Goal: Transaction & Acquisition: Purchase product/service

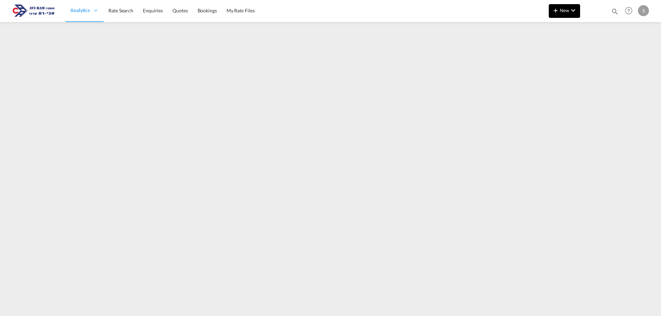
click at [562, 11] on span "New" at bounding box center [564, 11] width 26 height 6
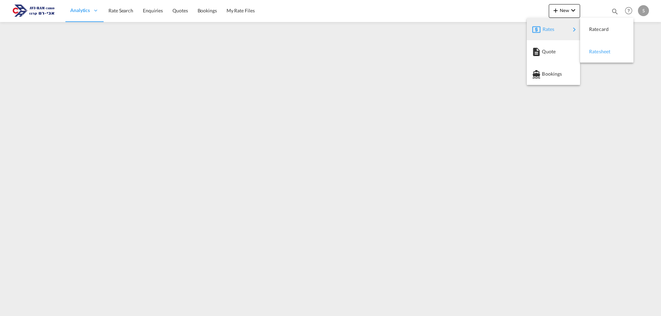
click at [596, 50] on span "Ratesheet" at bounding box center [593, 52] width 8 height 14
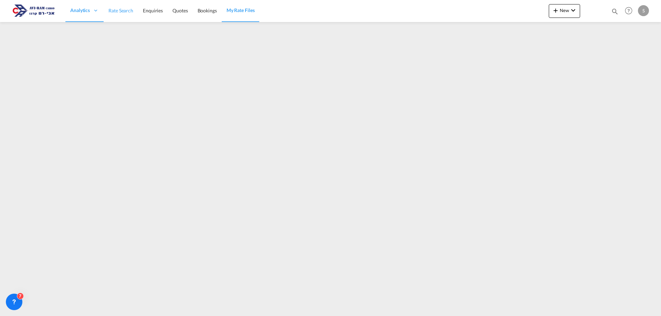
click at [126, 13] on span "Rate Search" at bounding box center [120, 11] width 25 height 6
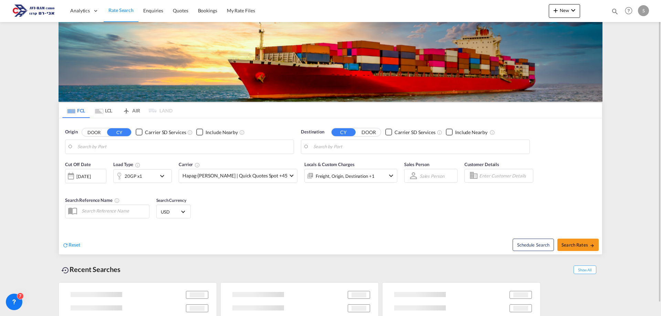
type input "[GEOGRAPHIC_DATA], [GEOGRAPHIC_DATA]"
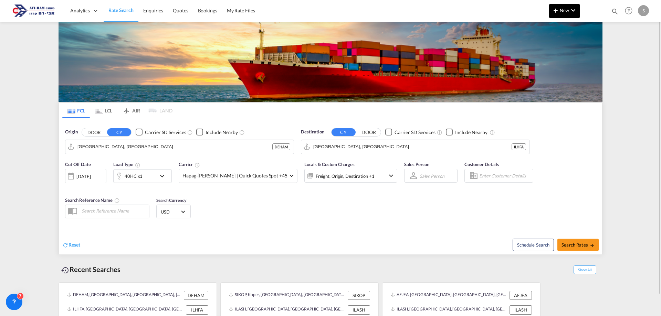
click at [576, 15] on button "New" at bounding box center [564, 11] width 31 height 14
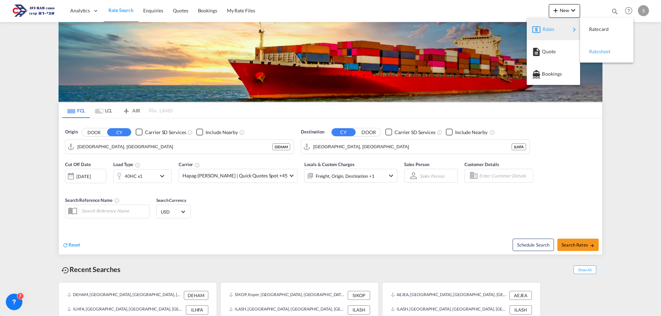
click at [593, 53] on span "Ratesheet" at bounding box center [593, 52] width 8 height 14
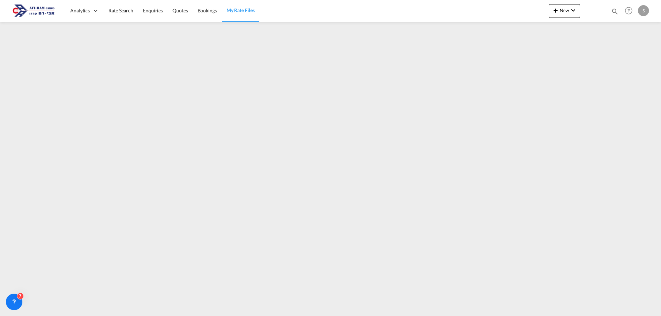
drag, startPoint x: 121, startPoint y: 10, endPoint x: 619, endPoint y: 40, distance: 498.2
click at [121, 10] on span "Rate Search" at bounding box center [120, 11] width 25 height 6
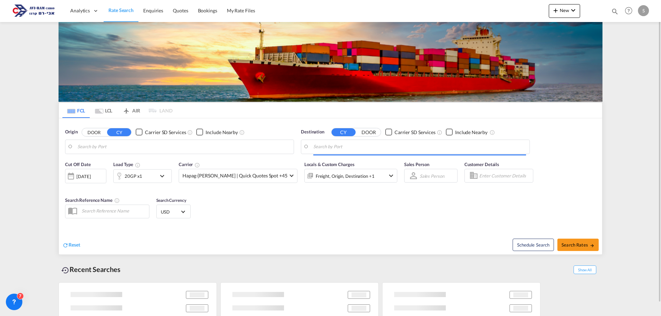
type input "Hamburg, DEHAM"
type input "Haifa, ILHFA"
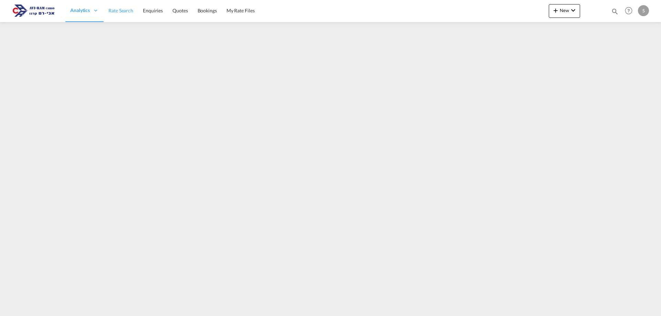
click at [124, 10] on span "Rate Search" at bounding box center [120, 11] width 25 height 6
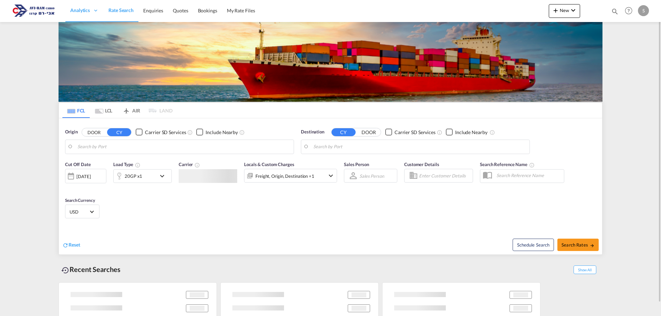
click at [110, 110] on md-tab-item "LCL" at bounding box center [104, 110] width 28 height 15
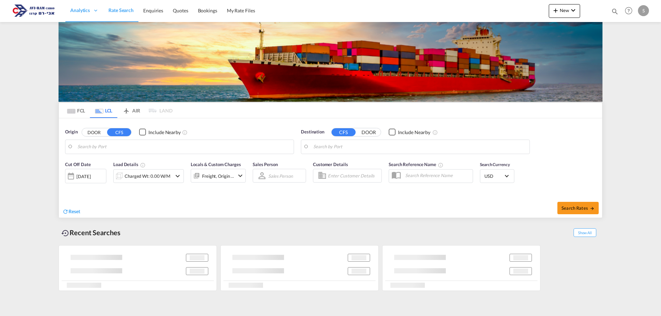
type input "[GEOGRAPHIC_DATA], INAMD"
type input "Ashdod, ILASH"
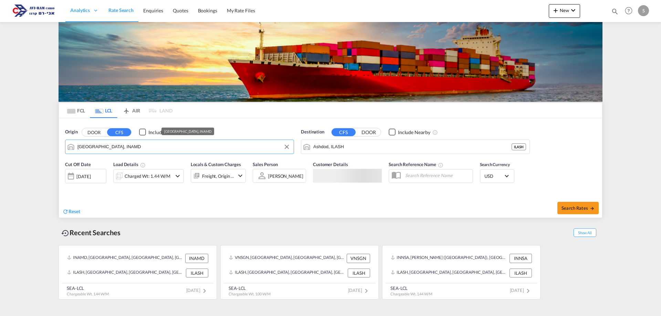
click at [99, 148] on input "Ahmedabad, INAMD" at bounding box center [183, 147] width 213 height 10
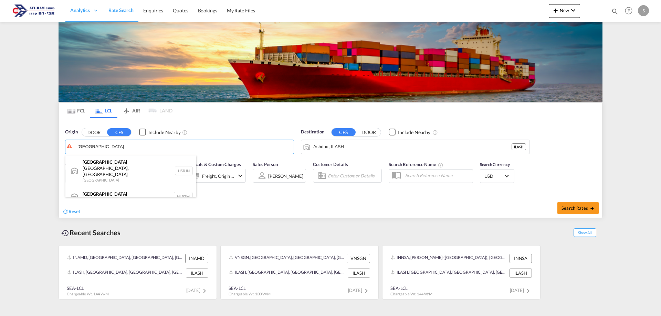
drag, startPoint x: 101, startPoint y: 191, endPoint x: 130, endPoint y: 185, distance: 29.2
click at [102, 191] on div "[GEOGRAPHIC_DATA] [GEOGRAPHIC_DATA] NLRTM" at bounding box center [130, 197] width 131 height 21
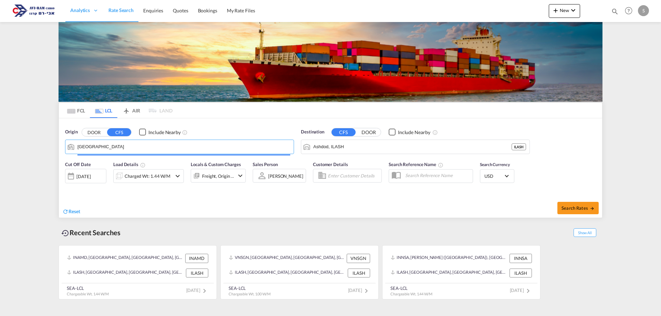
type input "[GEOGRAPHIC_DATA], NLRTM"
click at [135, 179] on div "Charged Wt: 1.44 W/M" at bounding box center [148, 176] width 46 height 10
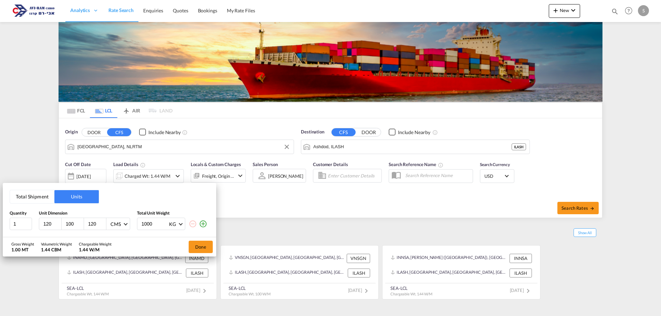
drag, startPoint x: 99, startPoint y: 223, endPoint x: 83, endPoint y: 232, distance: 18.5
click at [83, 232] on div "Total Shipment Units Quantity Unit Dimension Total Unit Weight 1 120 100 120 CM…" at bounding box center [109, 210] width 213 height 54
type input "200"
drag, startPoint x: 15, startPoint y: 225, endPoint x: -10, endPoint y: 232, distance: 26.1
click at [0, 232] on html "Analytics Dashboard Rate Search Enquiries Quotes Bookings" at bounding box center [330, 158] width 661 height 316
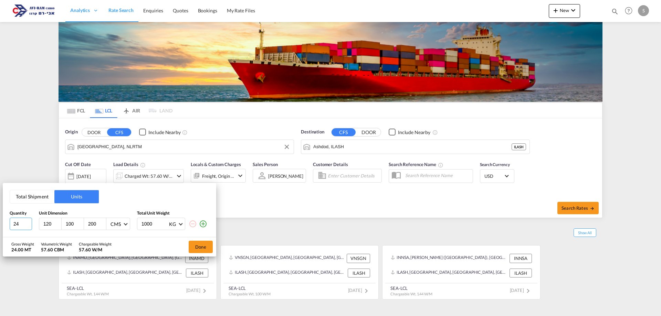
type input "24"
drag, startPoint x: 158, startPoint y: 222, endPoint x: 118, endPoint y: 224, distance: 40.3
click at [118, 224] on div "24 120 100 200 CMS CMS Inches 1000 KG KG LB" at bounding box center [110, 224] width 200 height 12
type input "73.2"
click at [114, 245] on div "Gross Weight 1.76 MT Volumetric Weight 57.60 CBM Chargeable Weight 57.60 W/M" at bounding box center [64, 246] width 107 height 19
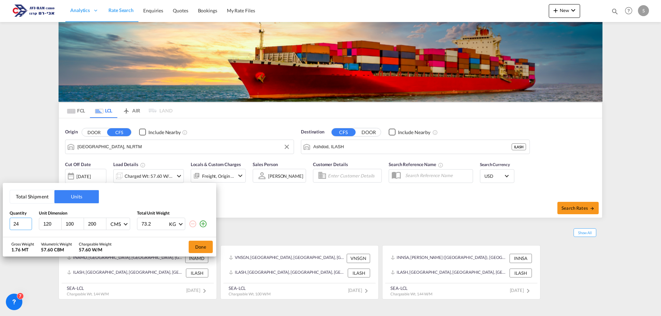
drag, startPoint x: 18, startPoint y: 224, endPoint x: 0, endPoint y: 225, distance: 17.3
click at [0, 225] on div "Total Shipment Units Quantity Unit Dimension Total Unit Weight 24 120 100 200 C…" at bounding box center [330, 158] width 661 height 316
type input "13"
click at [205, 245] on button "Done" at bounding box center [201, 247] width 24 height 12
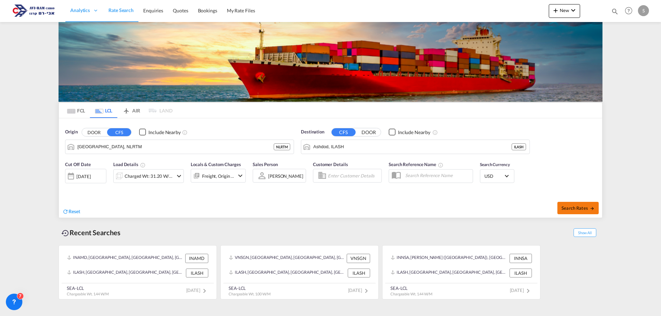
click at [576, 211] on button "Search Rates" at bounding box center [577, 208] width 41 height 12
type input "NLRTM to ILASH / 25 Sep 2025"
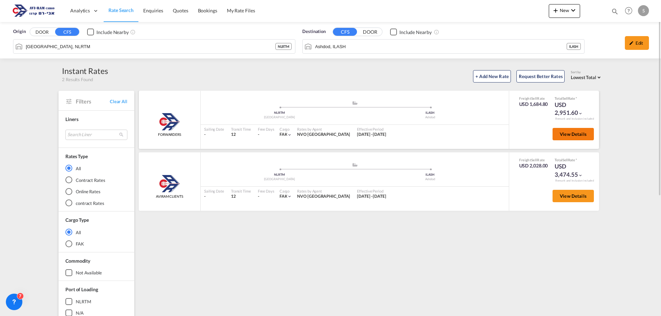
click at [566, 138] on button "View Details" at bounding box center [572, 134] width 41 height 12
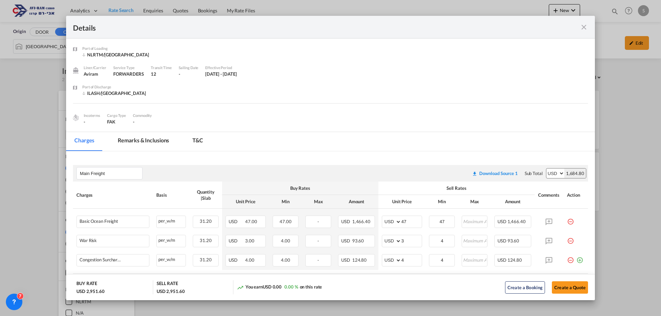
scroll to position [103, 0]
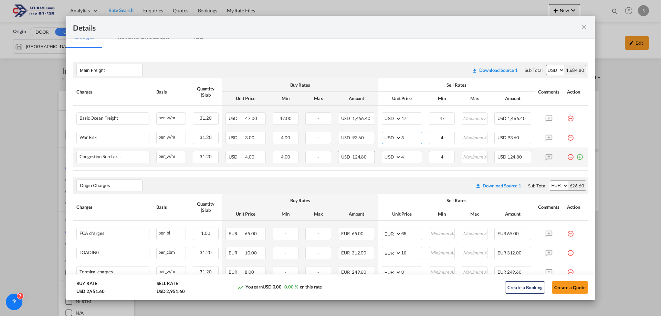
drag, startPoint x: 408, startPoint y: 138, endPoint x: 366, endPoint y: 155, distance: 45.4
click at [378, 144] on td "AED AFN ALL AMD ANG AOA ARS AUD AWG AZN BAM BBD BDT BGN BHD BIF BMD BND BOB BRL…" at bounding box center [401, 137] width 47 height 19
type input "2"
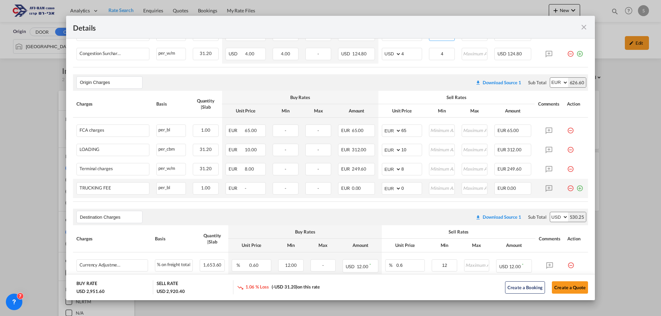
type input "2"
click at [567, 187] on md-icon "icon-minus-circle-outline red-400-fg pt-7" at bounding box center [570, 185] width 7 height 7
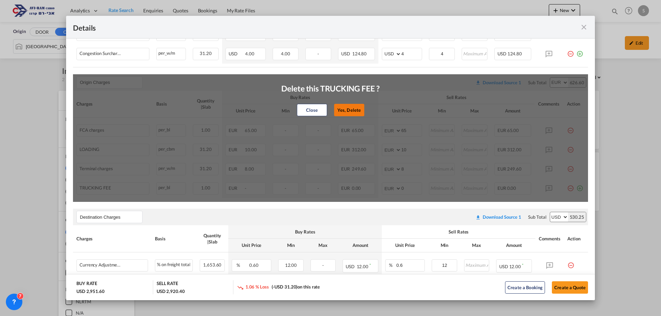
click at [347, 112] on button "Yes, Delete" at bounding box center [349, 110] width 30 height 12
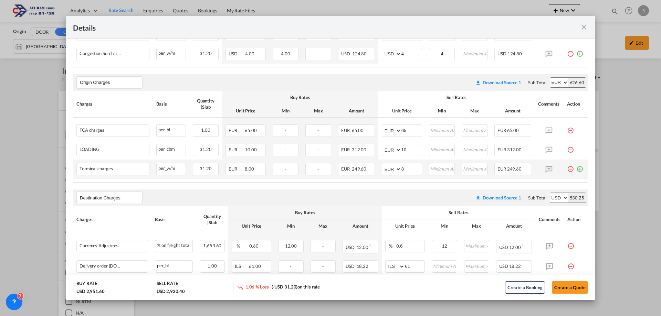
click at [567, 169] on md-icon "icon-minus-circle-outline red-400-fg pt-7" at bounding box center [570, 166] width 7 height 7
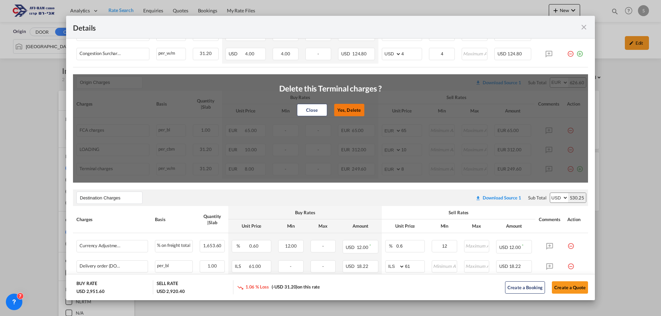
click at [340, 108] on button "Yes, Delete" at bounding box center [349, 110] width 30 height 12
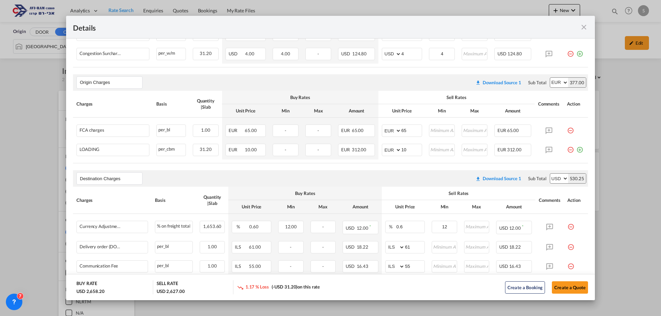
click at [567, 151] on md-icon "icon-minus-circle-outline red-400-fg pt-7" at bounding box center [570, 147] width 7 height 7
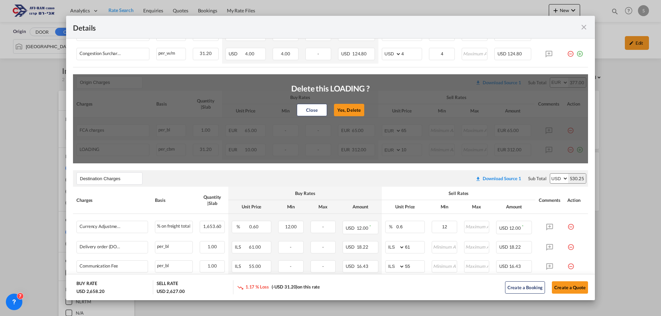
drag, startPoint x: 345, startPoint y: 114, endPoint x: 452, endPoint y: 133, distance: 108.4
click at [346, 114] on button "Yes, Delete" at bounding box center [349, 110] width 30 height 12
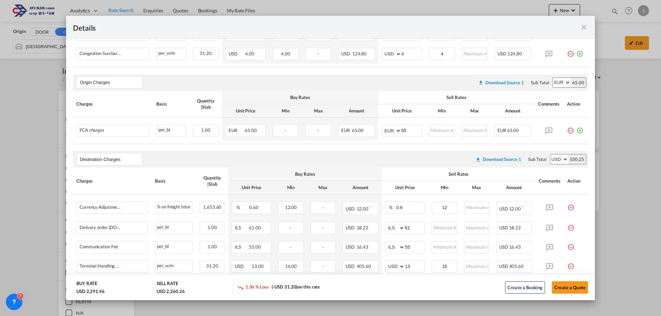
click at [567, 130] on md-icon "icon-minus-circle-outline red-400-fg pt-7" at bounding box center [570, 128] width 7 height 7
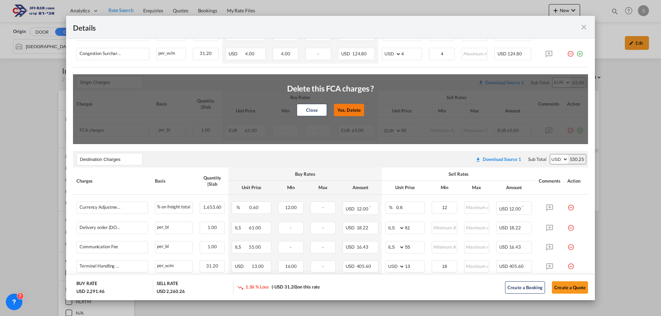
click at [343, 110] on button "Yes, Delete" at bounding box center [349, 110] width 30 height 12
type input "Destination Charges"
select select "string:USD"
type input "0.6"
type input "12"
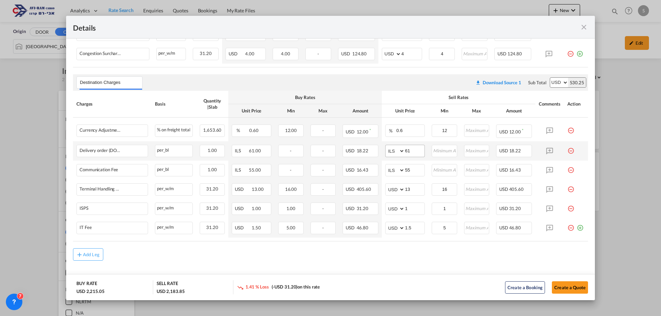
scroll to position [214, 0]
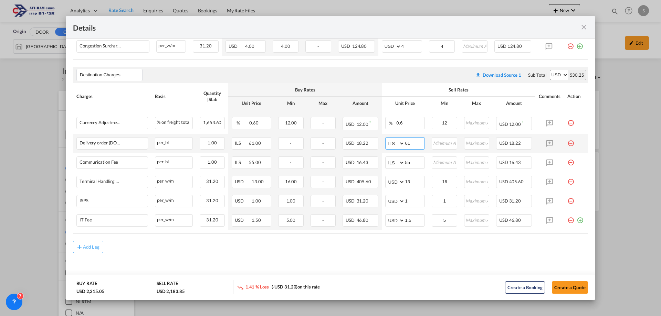
drag, startPoint x: 415, startPoint y: 141, endPoint x: 384, endPoint y: 147, distance: 31.9
click at [382, 139] on td "AED AFN ALL AMD ANG AOA ARS AUD AWG AZN BAM BBD BDT BGN BHD BIF BMD BND BOB BRL…" at bounding box center [405, 143] width 46 height 19
type input "116"
type input "66"
type input "16"
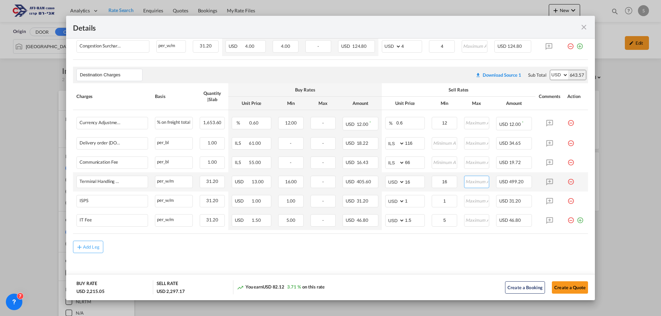
click at [474, 182] on input "Port of Loading ..." at bounding box center [477, 181] width 24 height 10
type input "280"
click at [577, 222] on md-icon "icon-plus-circle-outline green-400-fg" at bounding box center [580, 219] width 7 height 7
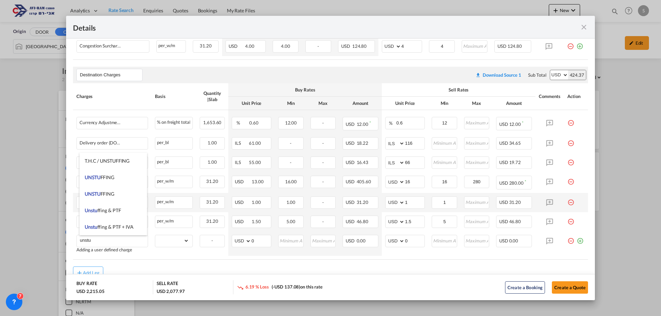
drag, startPoint x: 110, startPoint y: 178, endPoint x: 132, endPoint y: 195, distance: 27.7
click at [110, 178] on span "UNSTU FFING" at bounding box center [100, 177] width 30 height 6
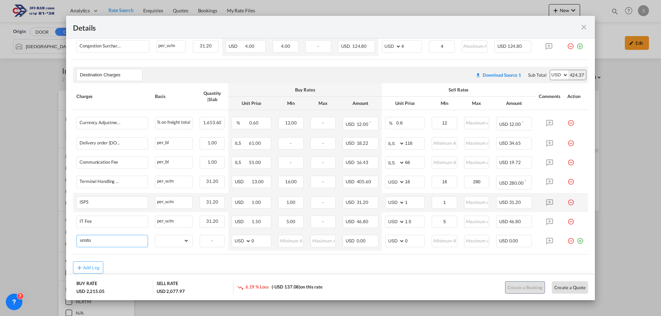
type input "UNSTUFFING"
click at [177, 239] on select "gross_weight volumetric_weight per_shipment per_bl per_km per_hawb per_kg flat …" at bounding box center [172, 240] width 34 height 11
select select "per_ton"
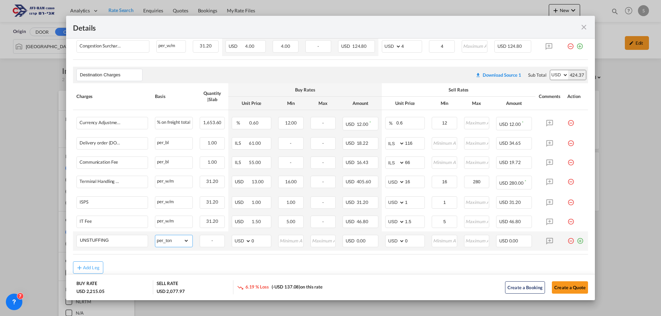
click at [155, 235] on select "gross_weight volumetric_weight per_shipment per_bl per_km per_hawb per_kg flat …" at bounding box center [172, 240] width 34 height 11
drag, startPoint x: 400, startPoint y: 239, endPoint x: 378, endPoint y: 236, distance: 22.2
click at [378, 236] on tr "UNSTUFFING Please Enter Already Exists gross_weight volumetric_weight per_shipm…" at bounding box center [330, 241] width 515 height 19
type input "11.6"
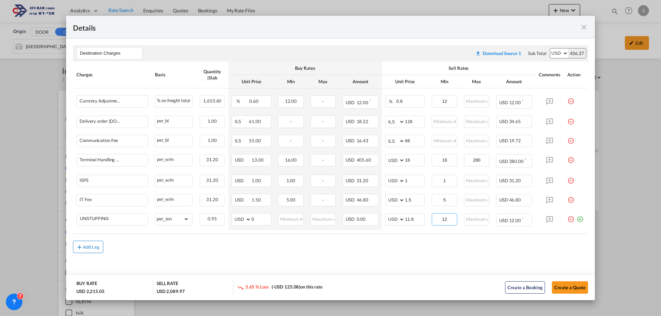
type input "12"
click at [82, 249] on md-icon "icon-plus md-link-fg s20" at bounding box center [79, 247] width 7 height 7
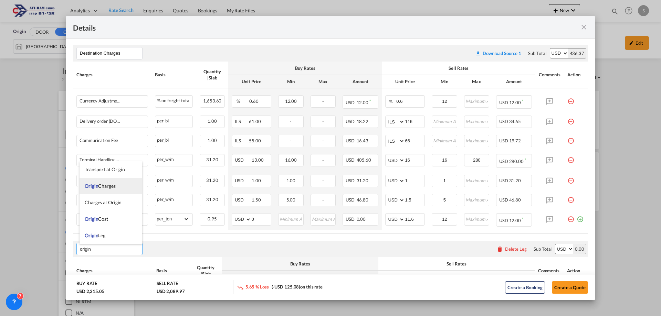
click at [107, 181] on li "Origin Charges" at bounding box center [111, 186] width 63 height 17
type input "Origin Charges"
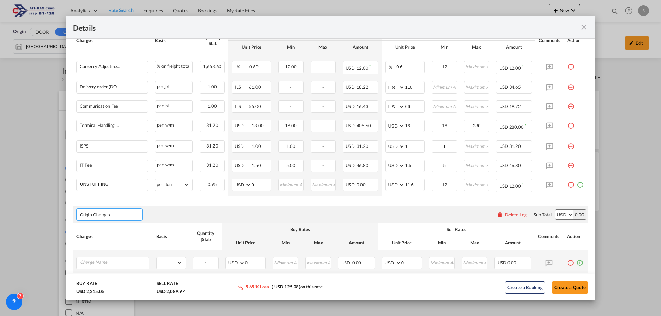
scroll to position [305, 0]
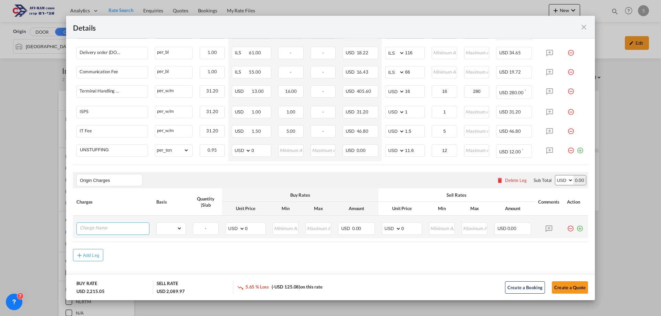
click at [110, 230] on input "Charge Name" at bounding box center [114, 228] width 69 height 10
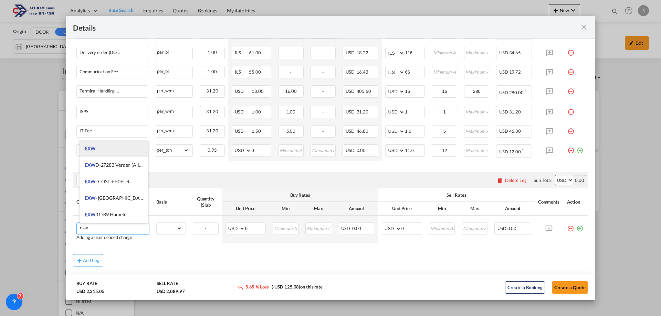
click at [114, 152] on li "EXW" at bounding box center [114, 148] width 69 height 17
type input "EXW"
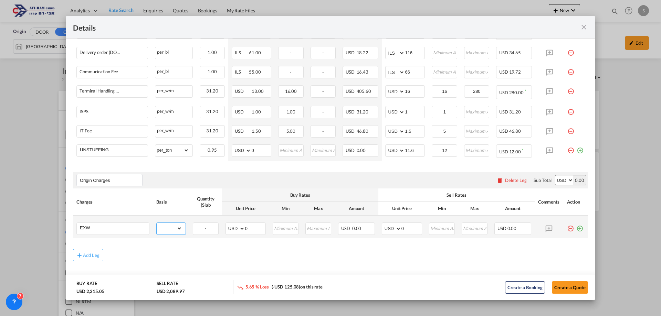
click at [169, 228] on select "gross_weight volumetric_weight per_shipment per_bl per_km per_hawb per_kg flat …" at bounding box center [169, 228] width 25 height 11
select select "per_shipment"
click at [157, 223] on select "gross_weight volumetric_weight per_shipment per_bl per_km per_hawb per_kg flat …" at bounding box center [169, 228] width 25 height 11
click at [390, 230] on select "AED AFN ALL AMD ANG AOA ARS AUD AWG AZN BAM BBD BDT BGN BHD BIF BMD BND BOB BRL…" at bounding box center [392, 229] width 18 height 10
select select "string:EUR"
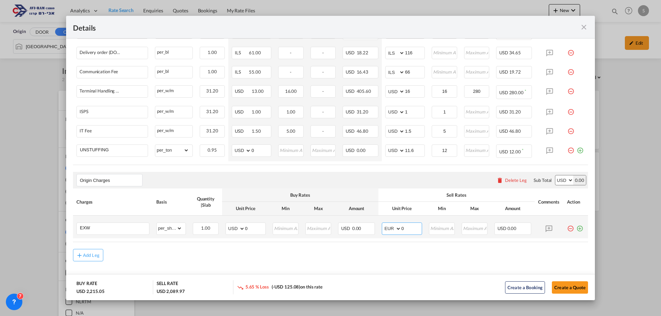
click at [383, 224] on select "AED AFN ALL AMD ANG AOA ARS AUD AWG AZN BAM BBD BDT BGN BHD BIF BMD BND BOB BRL…" at bounding box center [392, 229] width 18 height 10
drag, startPoint x: 402, startPoint y: 229, endPoint x: 387, endPoint y: 232, distance: 15.3
click at [387, 232] on md-input-container "AED AFN ALL AMD ANG AOA ARS AUD AWG AZN BAM BBD BDT BGN BHD BIF BMD BND BOB BRL…" at bounding box center [402, 229] width 40 height 12
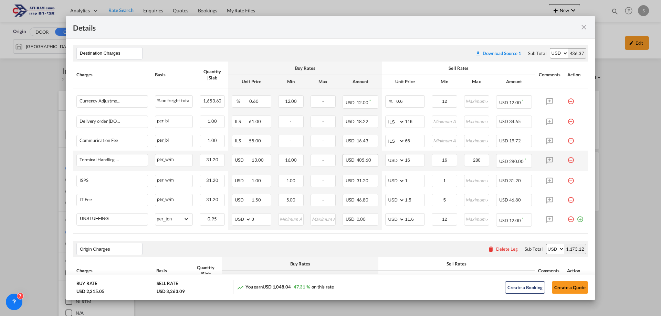
scroll to position [29, 0]
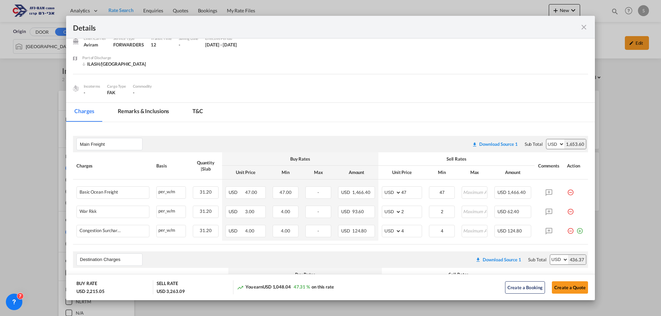
type input "998"
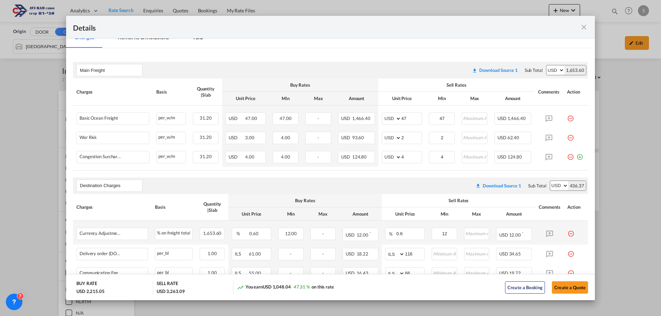
scroll to position [207, 0]
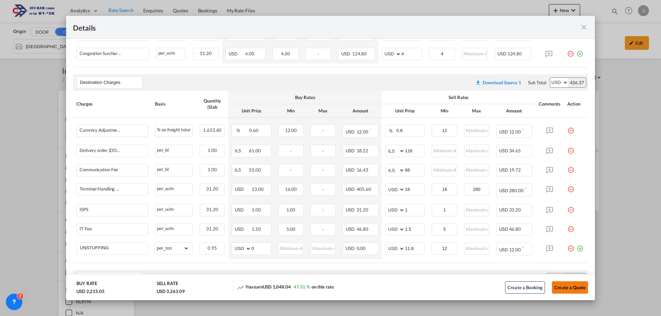
click at [565, 293] on button "Create a Quote" at bounding box center [570, 288] width 36 height 12
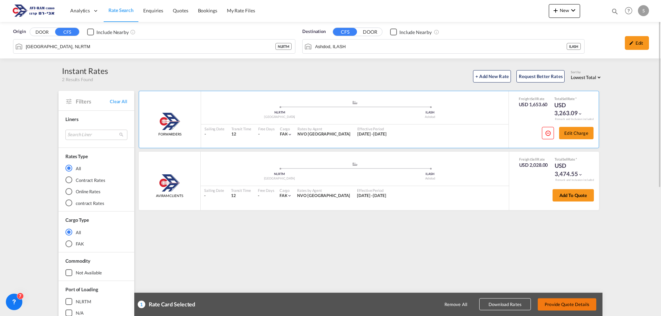
click at [567, 304] on button "Provide Quote Details" at bounding box center [567, 304] width 59 height 12
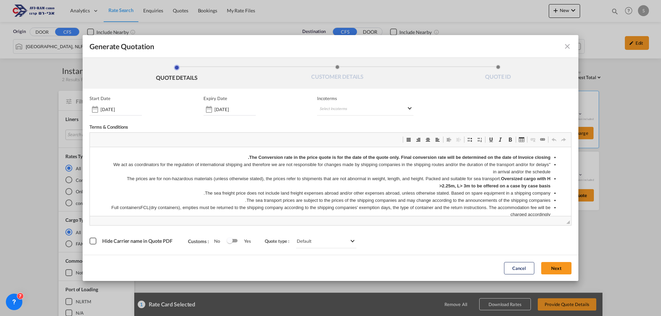
scroll to position [0, 0]
click at [335, 113] on md-select "Select Incoterms FCA - import Free Carrier DAP - export Delivered at Place DDP …" at bounding box center [365, 109] width 96 height 12
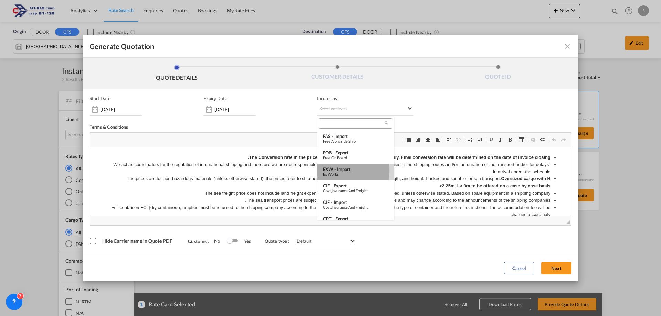
click at [341, 171] on div "EXW - import" at bounding box center [355, 170] width 65 height 6
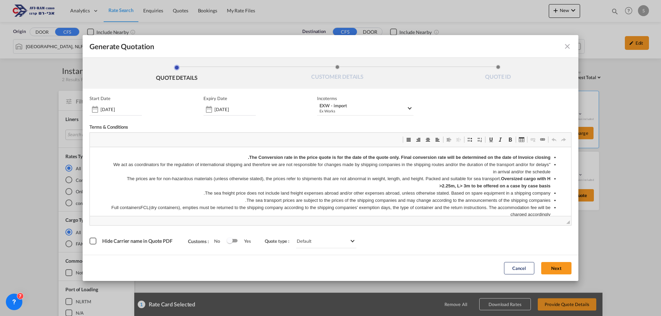
click at [555, 270] on button "Next" at bounding box center [556, 268] width 30 height 12
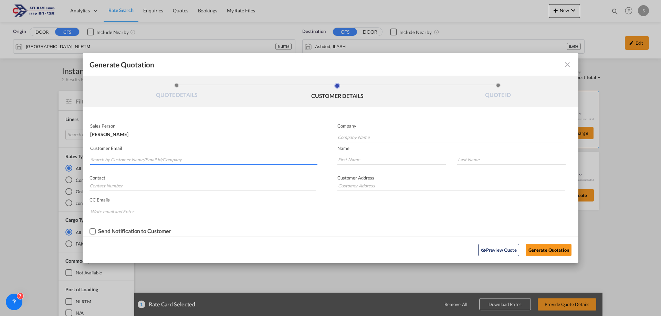
click at [142, 159] on input "Search by Customer Name/Email Id/Company" at bounding box center [204, 160] width 227 height 10
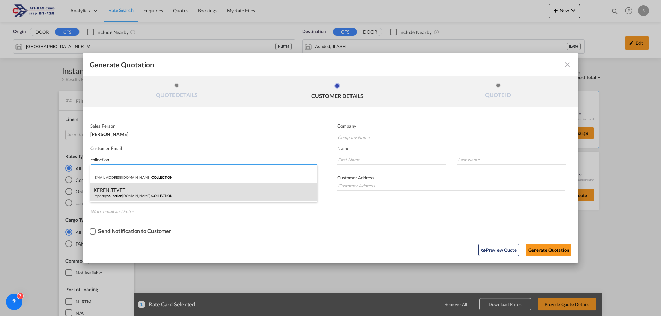
type input "collection"
click at [141, 191] on div "KEREN .TEVET import@ collection design.co.il | COLLECTION" at bounding box center [203, 192] width 227 height 19
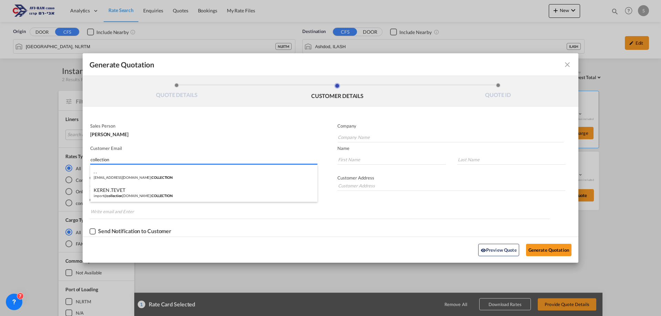
type input "COLLECTION"
type input "import@collectiondesign.co.il"
type input "KEREN"
type input ".TEVET"
type input "."
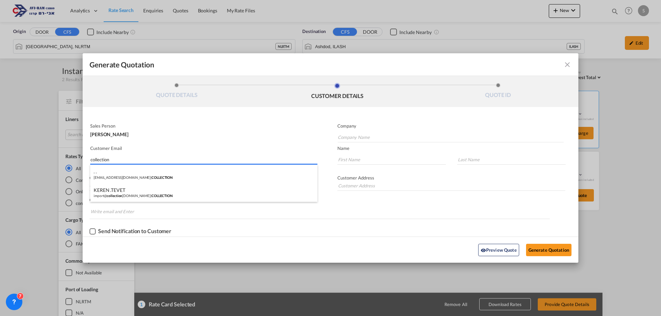
type input "."
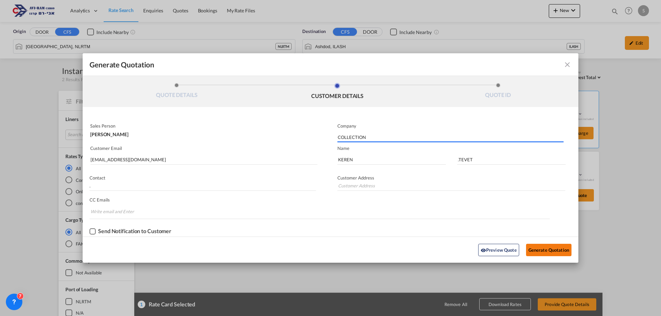
click at [541, 250] on button "Generate Quotation" at bounding box center [548, 250] width 45 height 12
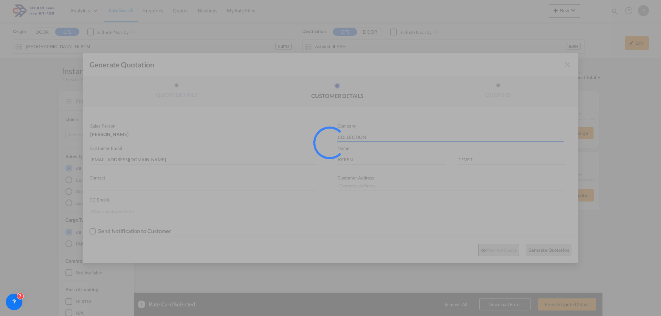
type input "."
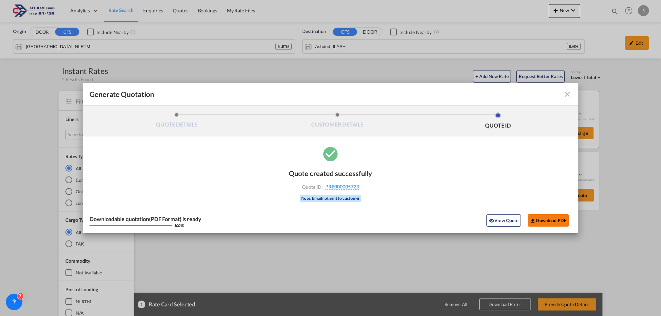
click at [540, 220] on button "Download PDF" at bounding box center [548, 220] width 41 height 12
click at [568, 95] on md-icon "icon-close fg-AAA8AD cursor m-0" at bounding box center [567, 94] width 8 height 8
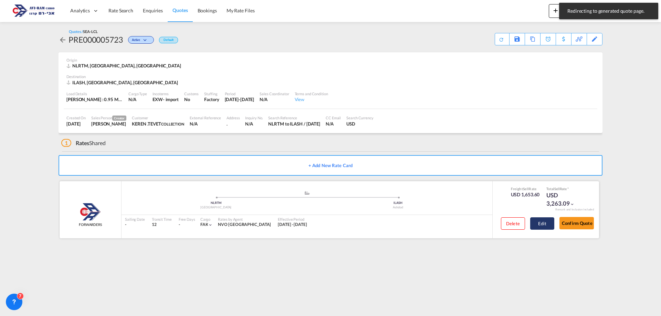
click at [539, 226] on button "Edit" at bounding box center [542, 224] width 24 height 12
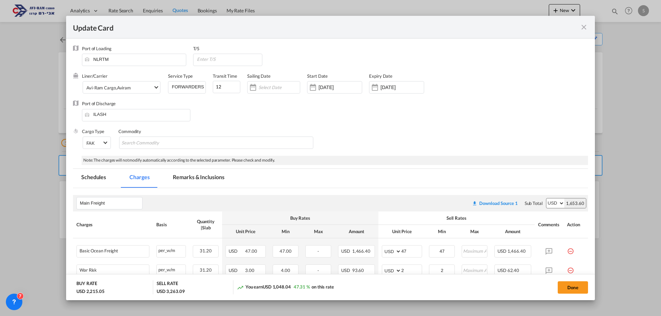
click at [584, 27] on md-icon "icon-close fg-AAA8AD m-0 pointer" at bounding box center [584, 27] width 8 height 8
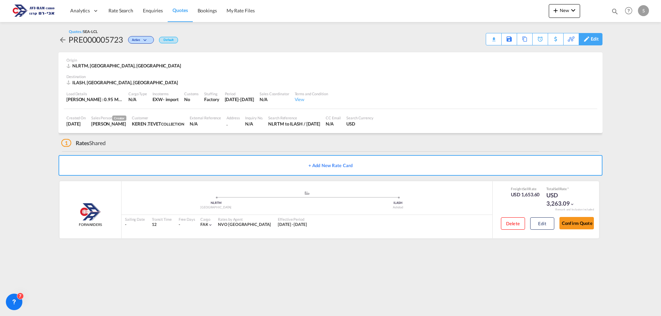
click at [597, 40] on div "Edit" at bounding box center [595, 39] width 8 height 12
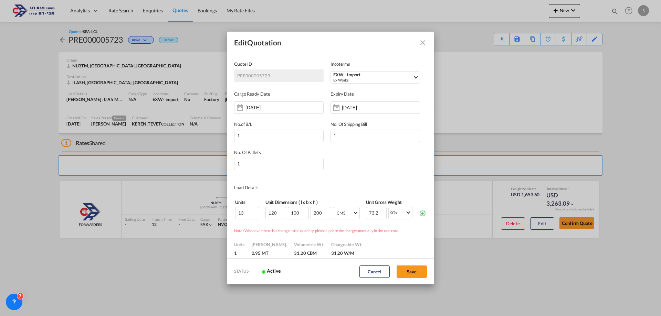
scroll to position [34, 0]
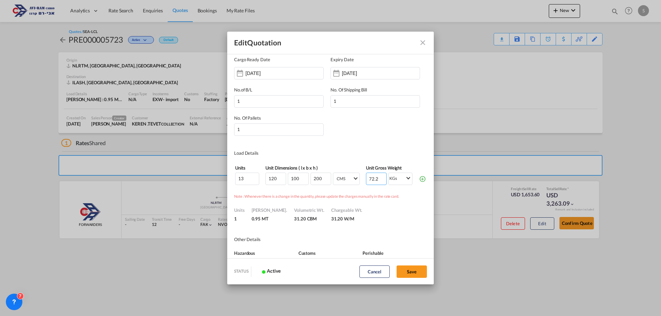
drag, startPoint x: 374, startPoint y: 178, endPoint x: 359, endPoint y: 180, distance: 15.0
click at [366, 180] on input "72.2" at bounding box center [376, 179] width 21 height 12
click at [368, 180] on input "72.2" at bounding box center [376, 179] width 21 height 12
type input "135"
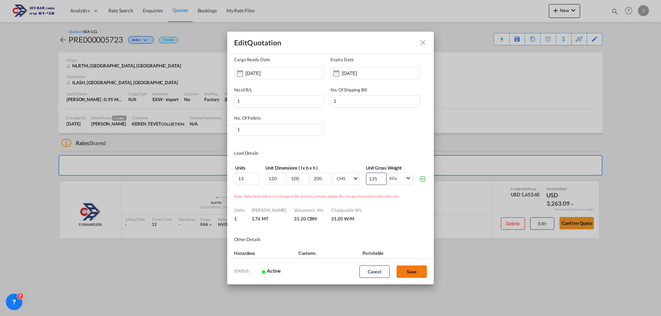
click at [409, 273] on button "Save" at bounding box center [411, 272] width 30 height 12
click at [409, 272] on button "Save" at bounding box center [411, 272] width 30 height 12
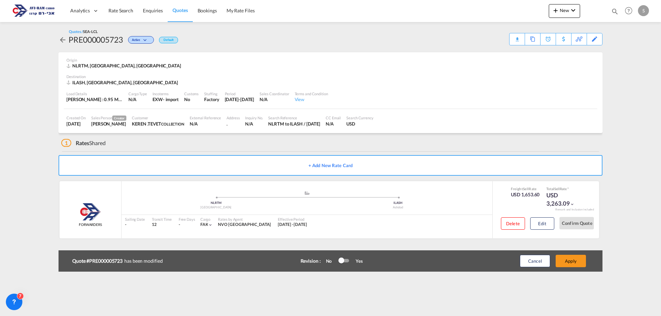
click at [409, 273] on div "Edit Quotation Quote ID PRE000005723 Incoterms EXW - import Ex Works FCA - impo…" at bounding box center [330, 158] width 661 height 316
click at [565, 258] on button "Apply" at bounding box center [571, 261] width 30 height 12
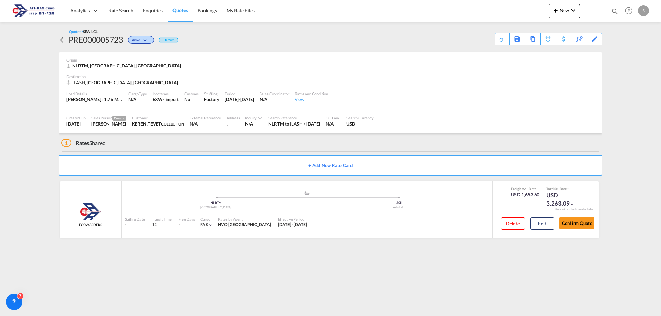
click at [128, 14] on link "Rate Search" at bounding box center [121, 11] width 34 height 22
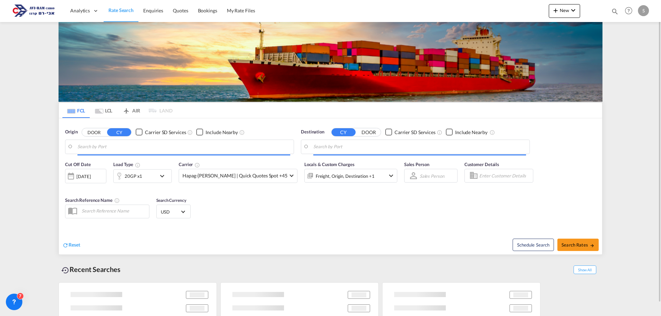
type input "Hamburg, DEHAM"
type input "Haifa, ILHFA"
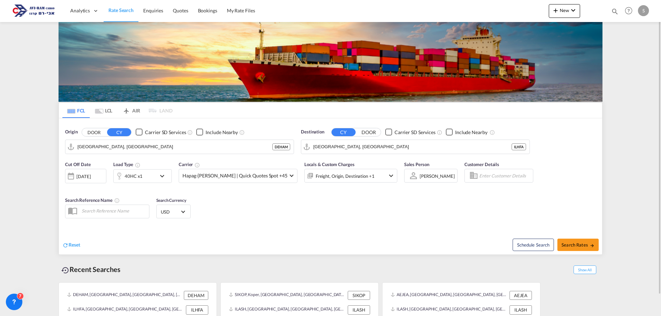
click at [109, 108] on md-tab-item "LCL" at bounding box center [104, 110] width 28 height 15
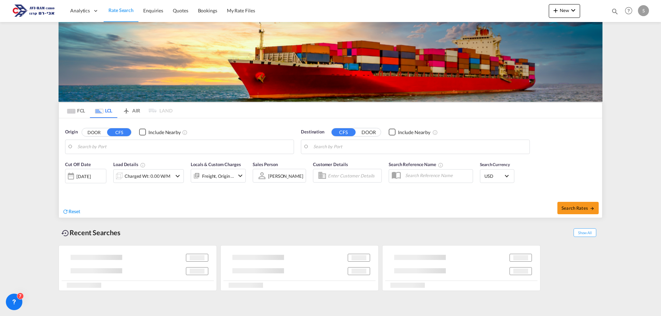
type input "Rotterdam, NLRTM"
type input "Ashdod, ILASH"
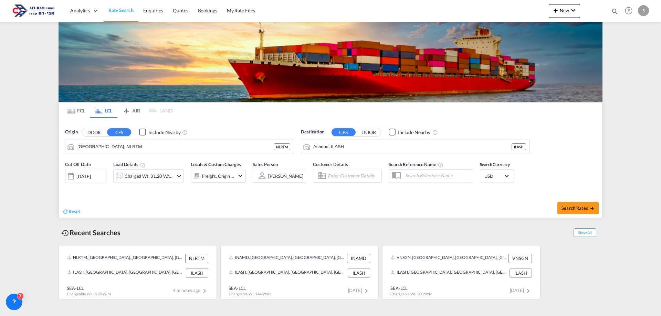
click at [159, 178] on div "Charged Wt: 31.20 W/M" at bounding box center [149, 176] width 49 height 10
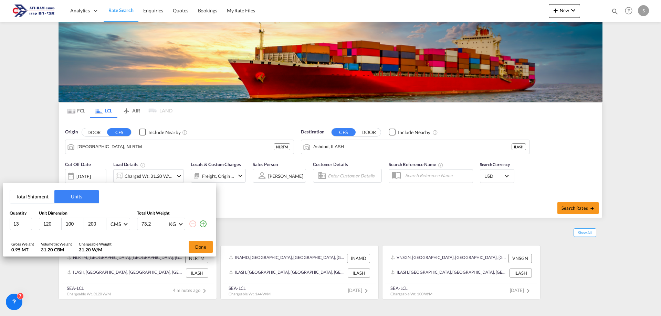
click at [35, 167] on div "Total Shipment Units Quantity Unit Dimension Total Unit Weight 13 120 100 200 C…" at bounding box center [330, 158] width 661 height 316
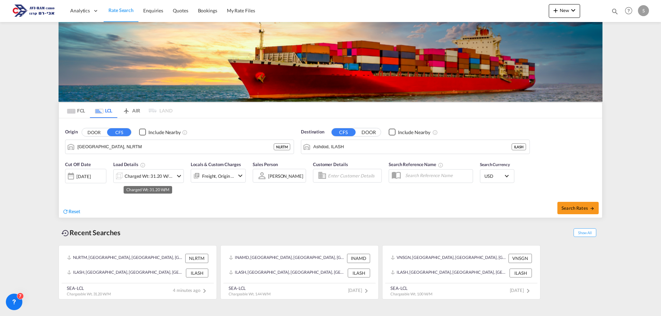
click at [136, 171] on div "Charged Wt: 31.20 W/M" at bounding box center [144, 176] width 60 height 14
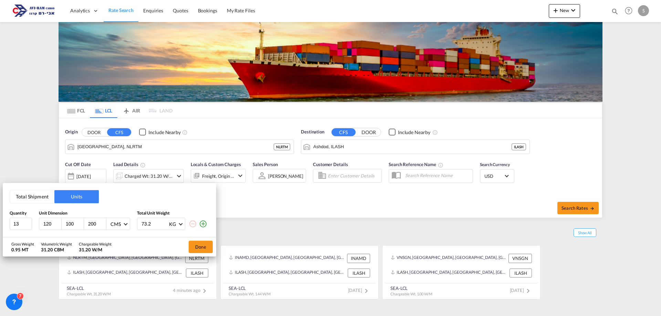
click at [49, 165] on div "Total Shipment Units Quantity Unit Dimension Total Unit Weight 13 120 100 200 C…" at bounding box center [330, 158] width 661 height 316
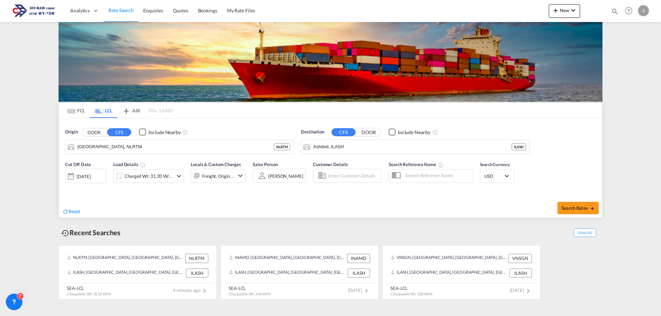
click at [140, 177] on div "Charged Wt: 31.20 W/M" at bounding box center [149, 176] width 49 height 10
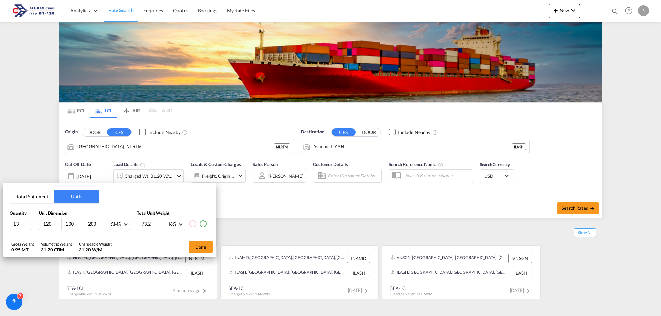
drag, startPoint x: 149, startPoint y: 225, endPoint x: 113, endPoint y: 224, distance: 35.8
click at [113, 224] on div "13 120 100 200 CMS CMS Inches 73.2 KG KG LB" at bounding box center [110, 224] width 200 height 12
type input "135"
click at [200, 248] on button "Done" at bounding box center [201, 247] width 24 height 12
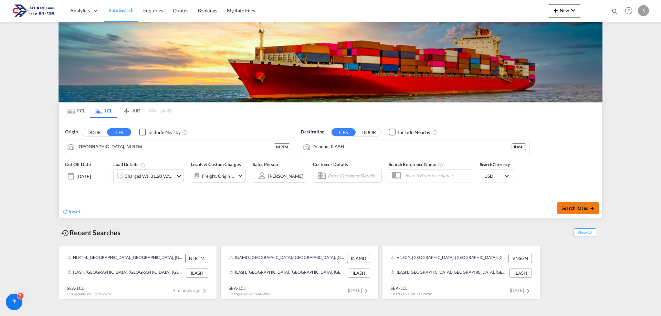
click at [565, 208] on span "Search Rates" at bounding box center [577, 208] width 33 height 6
type input "NLRTM to ILASH / 25 Sep 2025"
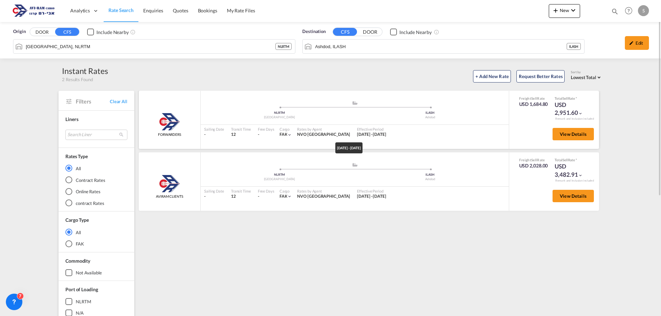
click at [376, 133] on span "01 Sep 2025 - 30 Sep 2025" at bounding box center [371, 134] width 29 height 5
click at [556, 136] on button "View Details" at bounding box center [572, 134] width 41 height 12
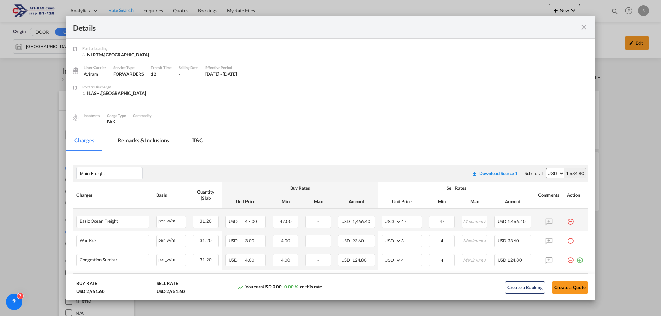
scroll to position [69, 0]
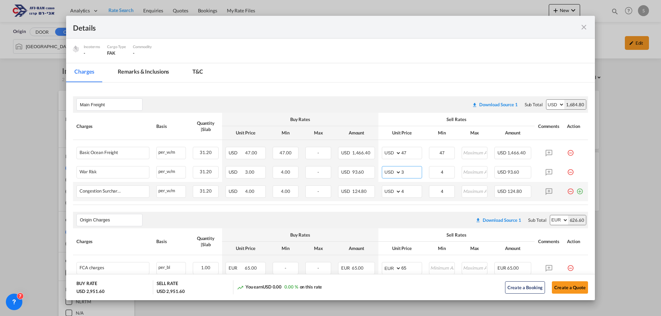
drag, startPoint x: 407, startPoint y: 172, endPoint x: 382, endPoint y: 201, distance: 38.3
click at [382, 200] on tbody "Basic Ocean Freight Please Enter Already Exists per_w/m per_w/m can not applied…" at bounding box center [330, 170] width 515 height 61
type input "2"
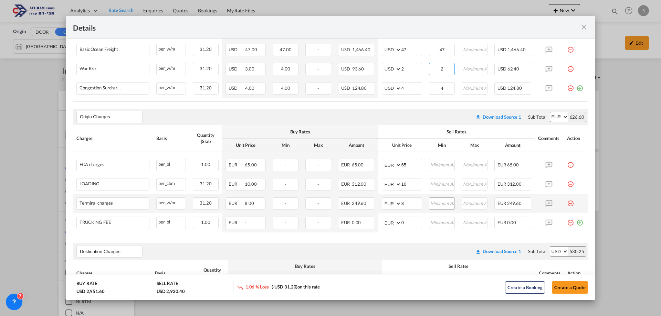
scroll to position [207, 0]
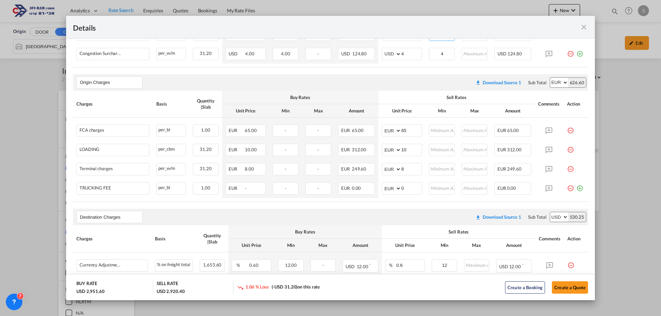
type input "2"
click at [567, 186] on md-icon "icon-minus-circle-outline red-400-fg pt-7" at bounding box center [570, 185] width 7 height 7
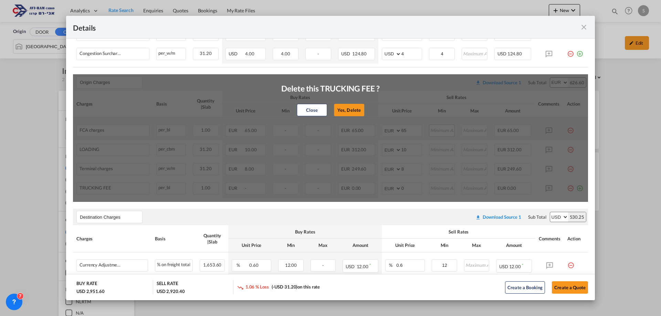
drag, startPoint x: 354, startPoint y: 106, endPoint x: 430, endPoint y: 126, distance: 78.6
click at [355, 106] on button "Yes, Delete" at bounding box center [349, 110] width 30 height 12
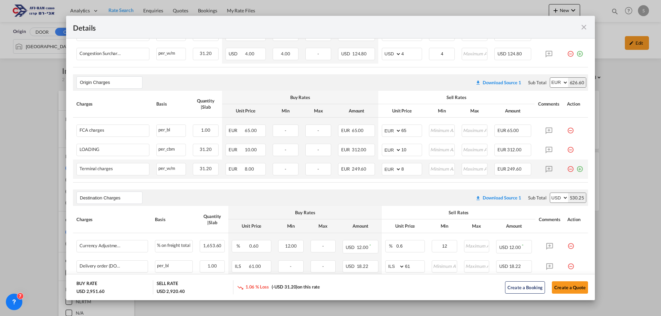
click at [567, 169] on md-icon "icon-minus-circle-outline red-400-fg pt-7" at bounding box center [570, 166] width 7 height 7
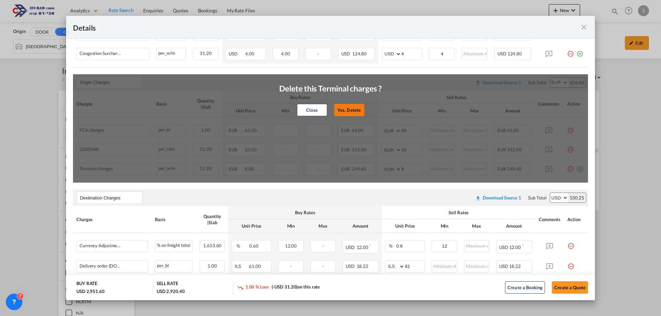
click at [355, 112] on button "Yes, Delete" at bounding box center [349, 110] width 30 height 12
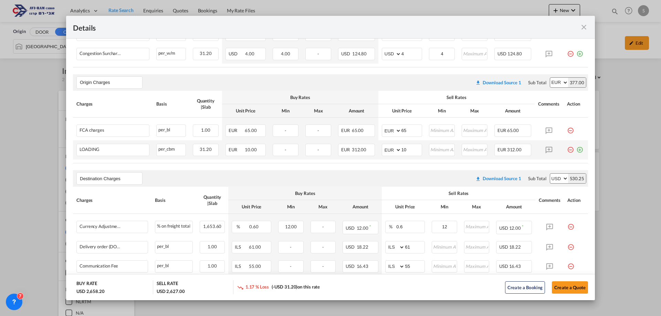
click at [574, 149] on div "Port of ..." at bounding box center [578, 147] width 9 height 7
click at [568, 149] on md-icon "icon-minus-circle-outline red-400-fg pt-7" at bounding box center [570, 147] width 7 height 7
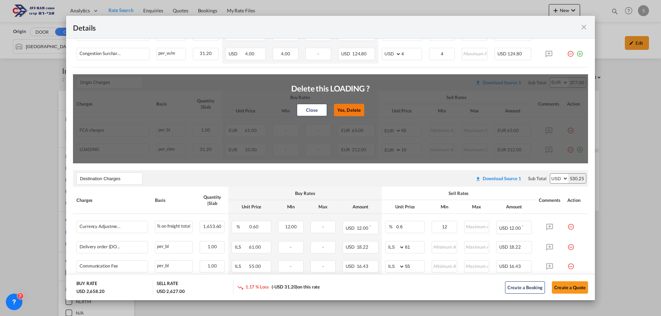
drag, startPoint x: 351, startPoint y: 111, endPoint x: 454, endPoint y: 121, distance: 102.8
click at [352, 110] on button "Yes, Delete" at bounding box center [349, 110] width 30 height 12
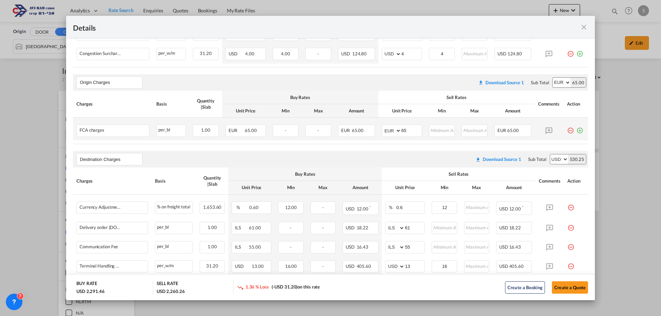
click at [567, 130] on md-icon "icon-minus-circle-outline red-400-fg pt-7" at bounding box center [570, 128] width 7 height 7
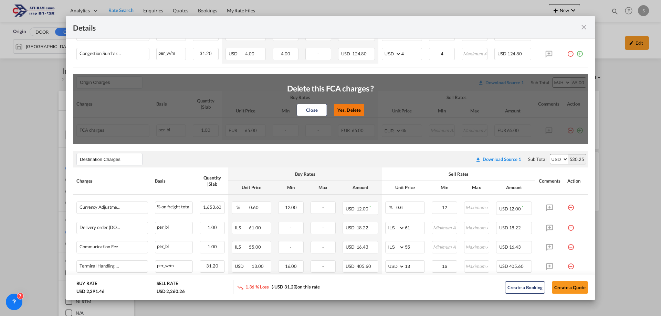
click at [353, 109] on button "Yes, Delete" at bounding box center [349, 110] width 30 height 12
type input "Destination Charges"
select select "string:USD"
type input "0.6"
type input "12"
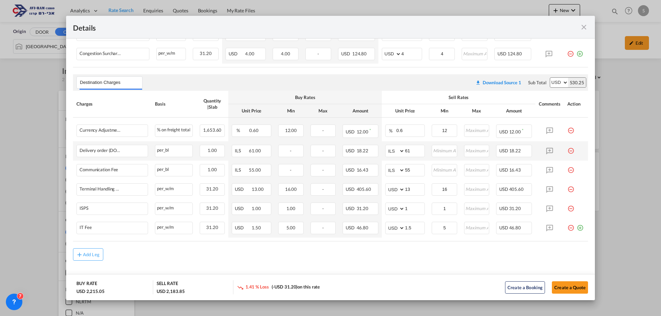
scroll to position [214, 0]
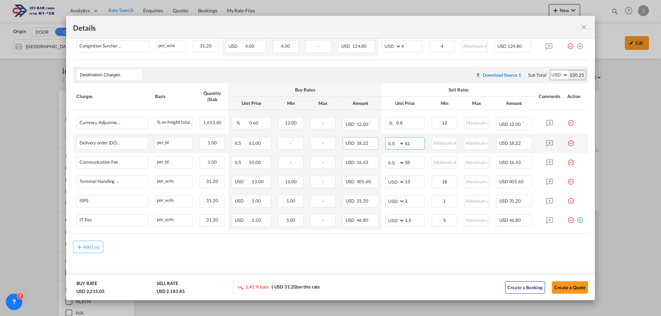
drag, startPoint x: 409, startPoint y: 143, endPoint x: 359, endPoint y: 143, distance: 49.6
click at [369, 145] on tr "Delivery order (DO Fee) Please Enter Already Exists per_bl per_bl can not appli…" at bounding box center [330, 143] width 515 height 19
type input "116"
type input "66"
type input "16"
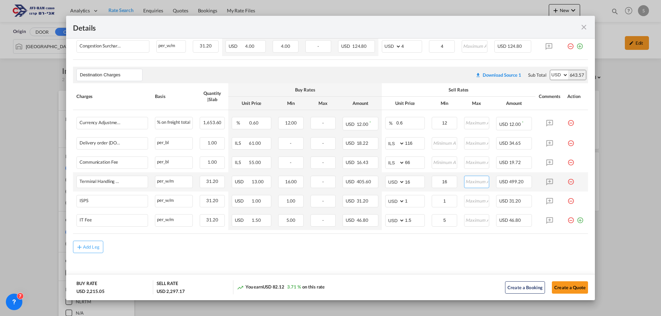
click at [474, 185] on input "Port of ..." at bounding box center [477, 181] width 24 height 10
type input "280"
click at [577, 223] on md-icon "icon-plus-circle-outline green-400-fg" at bounding box center [580, 219] width 7 height 7
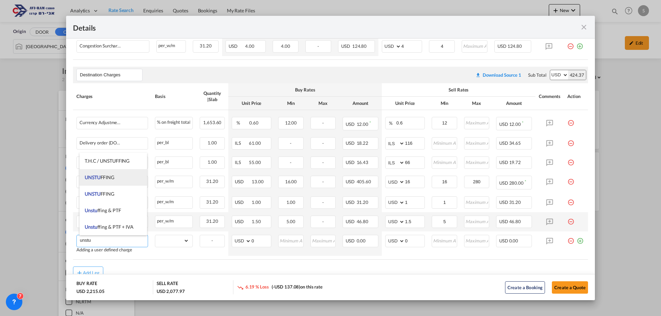
click at [120, 179] on li "UNSTU FFING" at bounding box center [113, 177] width 67 height 17
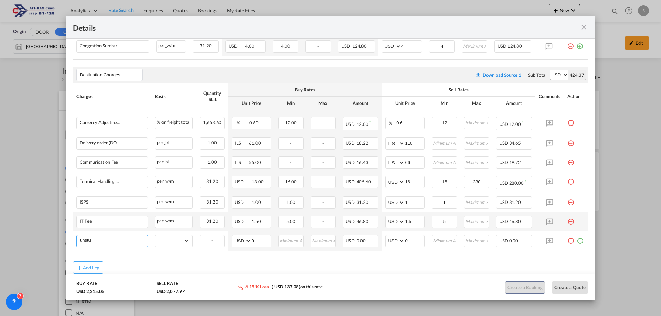
type input "UNSTUFFING"
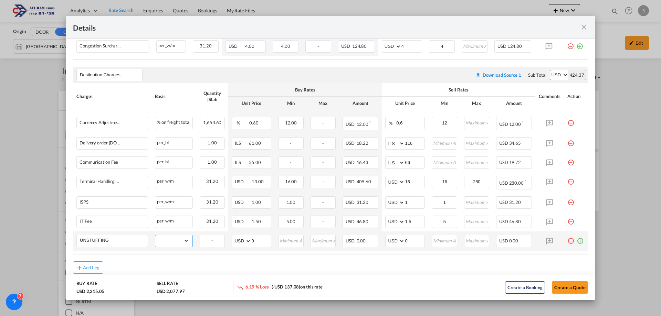
drag, startPoint x: 167, startPoint y: 241, endPoint x: 167, endPoint y: 236, distance: 4.5
click at [167, 238] on select "gross_weight volumetric_weight per_shipment per_bl per_km per_hawb per_kg flat …" at bounding box center [172, 240] width 34 height 11
select select "per_ton"
click at [155, 235] on select "gross_weight volumetric_weight per_shipment per_bl per_km per_hawb per_kg flat …" at bounding box center [172, 240] width 34 height 11
drag, startPoint x: 408, startPoint y: 242, endPoint x: 380, endPoint y: 243, distance: 27.6
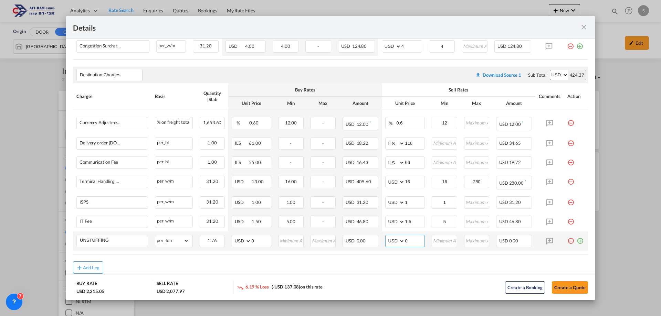
click at [388, 242] on md-input-container "AED AFN ALL AMD ANG AOA ARS AUD AWG AZN BAM BBD BDT BGN BHD BIF BMD BND BOB BRL…" at bounding box center [405, 241] width 40 height 12
type input "11.6"
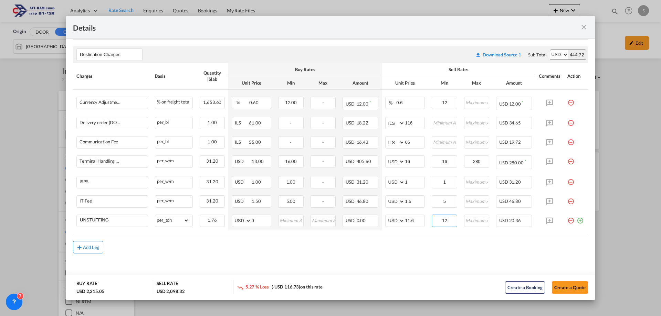
type input "12"
click at [79, 246] on md-icon "icon-plus md-link-fg s20" at bounding box center [79, 247] width 7 height 7
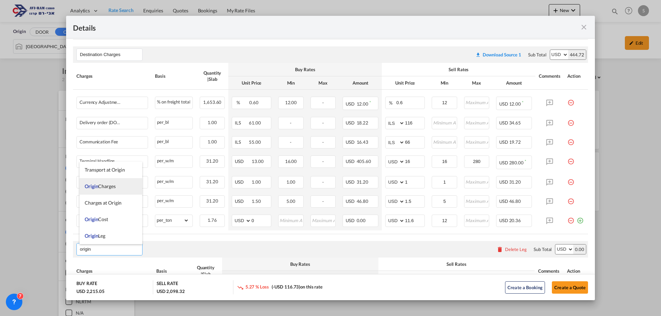
click at [115, 187] on span "Origin Charges" at bounding box center [100, 186] width 31 height 6
type input "Origin Charges"
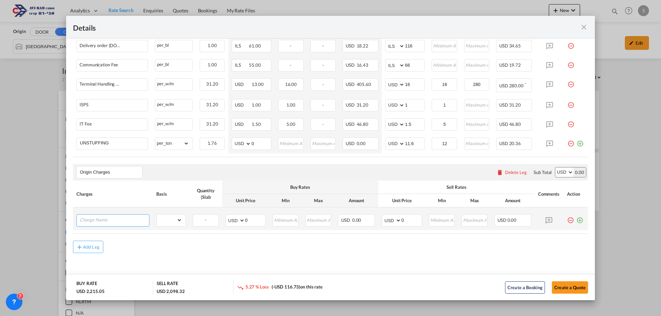
click at [118, 215] on input "Charge Name" at bounding box center [114, 220] width 69 height 10
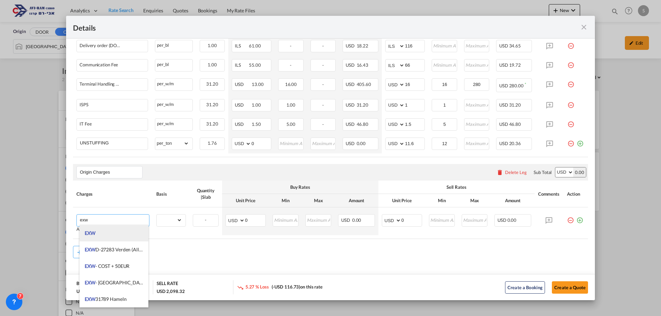
click at [111, 235] on li "EXW" at bounding box center [114, 233] width 69 height 17
type input "EXW"
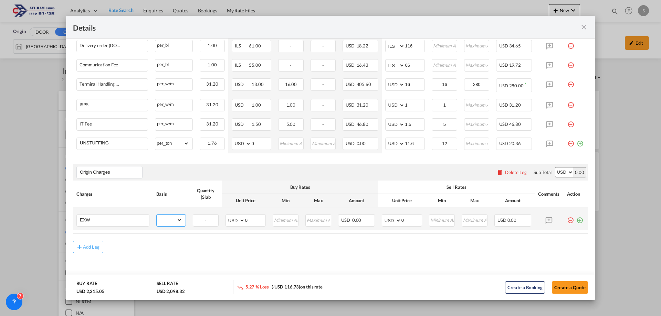
click at [162, 225] on select "gross_weight volumetric_weight per_shipment per_bl per_km per_hawb per_kg flat …" at bounding box center [169, 220] width 25 height 11
select select "per_shipment"
click at [157, 215] on select "gross_weight volumetric_weight per_shipment per_bl per_km per_hawb per_kg flat …" at bounding box center [169, 220] width 25 height 11
click at [386, 219] on select "AED AFN ALL AMD ANG AOA ARS AUD AWG AZN BAM BBD BDT BGN BHD BIF BMD BND BOB BRL…" at bounding box center [392, 221] width 18 height 10
select select "string:EUR"
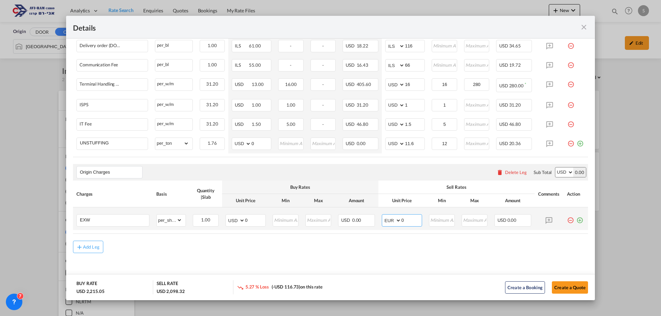
click at [383, 216] on select "AED AFN ALL AMD ANG AOA ARS AUD AWG AZN BAM BBD BDT BGN BHD BIF BMD BND BOB BRL…" at bounding box center [392, 221] width 18 height 10
drag, startPoint x: 411, startPoint y: 218, endPoint x: 361, endPoint y: 227, distance: 50.4
click at [363, 227] on tr "EXW Please Enter Already Exists gross_weight volumetric_weight per_shipment per…" at bounding box center [330, 219] width 515 height 23
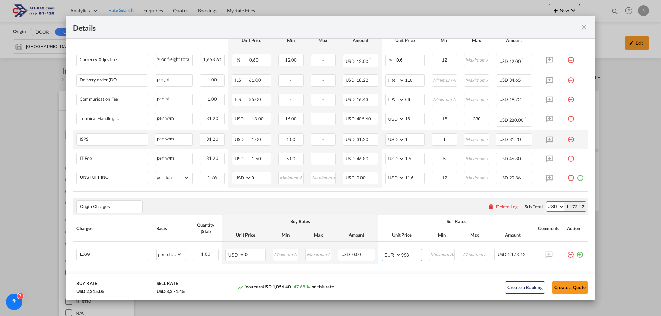
scroll to position [243, 0]
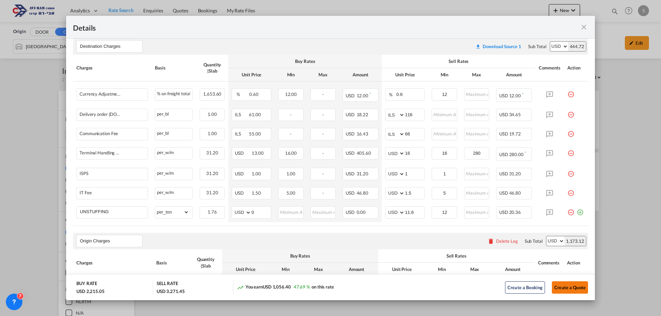
type input "998"
click at [569, 288] on button "Create a Quote" at bounding box center [570, 288] width 36 height 12
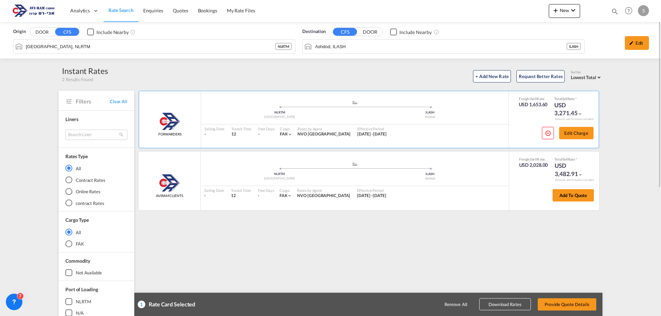
click at [558, 311] on div "Remove All Download Rates Provide Quote Details" at bounding box center [437, 304] width 323 height 17
click at [560, 306] on button "Provide Quote Details" at bounding box center [567, 304] width 59 height 12
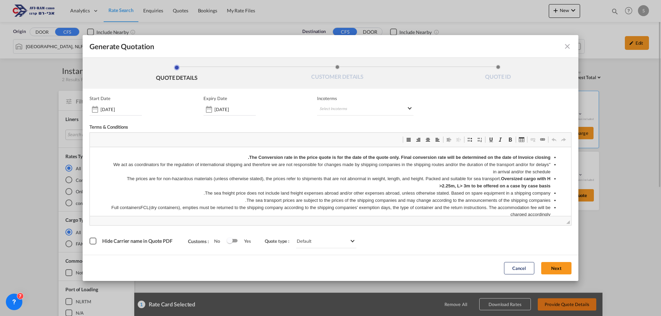
scroll to position [0, 0]
click at [374, 109] on md-select "Select Incoterms FCA - import Free Carrier DAP - export Delivered at Place DDP …" at bounding box center [365, 109] width 96 height 12
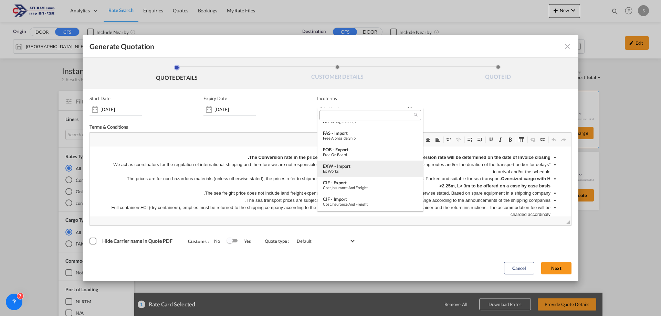
scroll to position [144, 0]
drag, startPoint x: 352, startPoint y: 169, endPoint x: 494, endPoint y: 229, distance: 153.4
click at [352, 169] on div "Ex Works" at bounding box center [370, 171] width 95 height 4
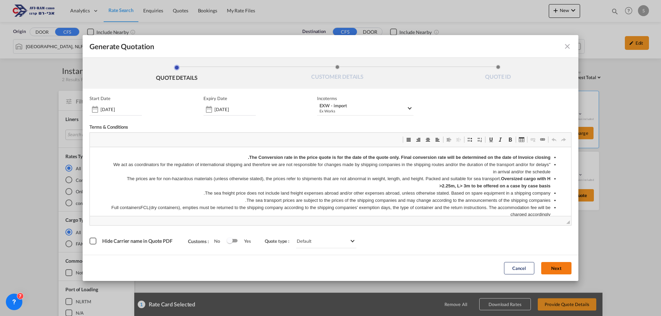
click at [562, 270] on button "Next" at bounding box center [556, 268] width 30 height 12
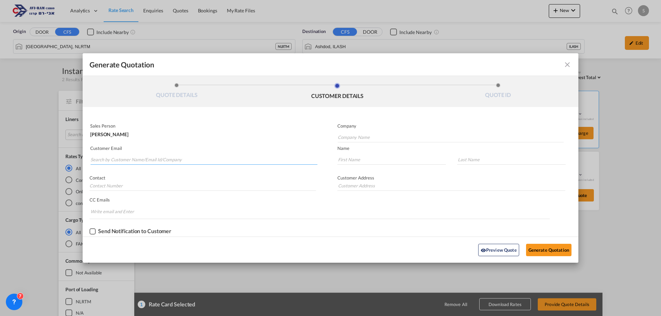
click at [159, 156] on input "Search by Customer Name/Email Id/Company" at bounding box center [204, 160] width 227 height 10
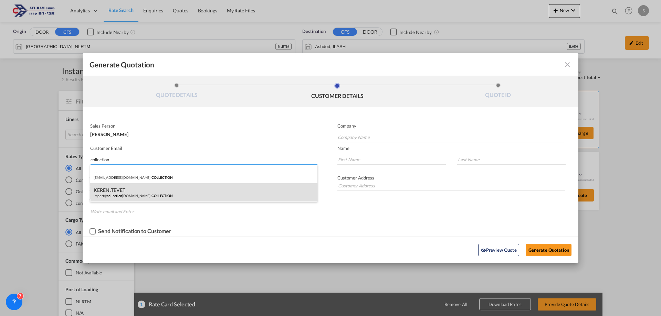
type input "collection"
click at [151, 191] on div "KEREN .TEVET import@ collection design.co.il | COLLECTION" at bounding box center [203, 192] width 227 height 19
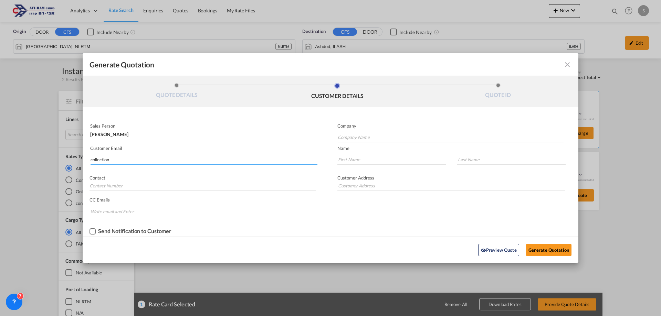
type input "COLLECTION"
type input "import@collectiondesign.co.il"
type input "KEREN"
type input ".TEVET"
type input "."
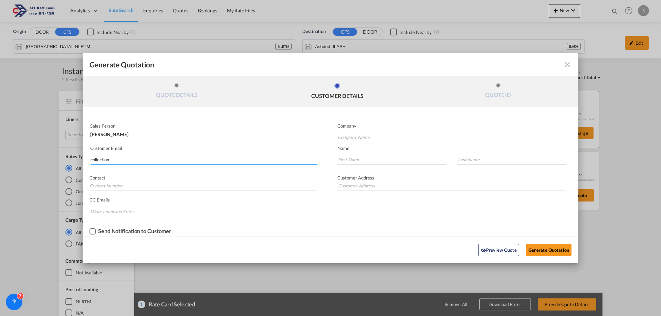
type input "."
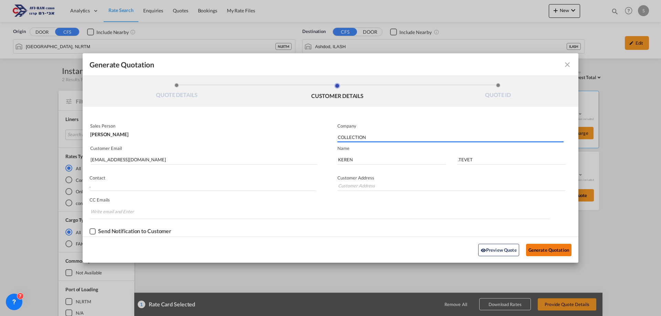
click at [540, 250] on button "Generate Quotation" at bounding box center [548, 250] width 45 height 12
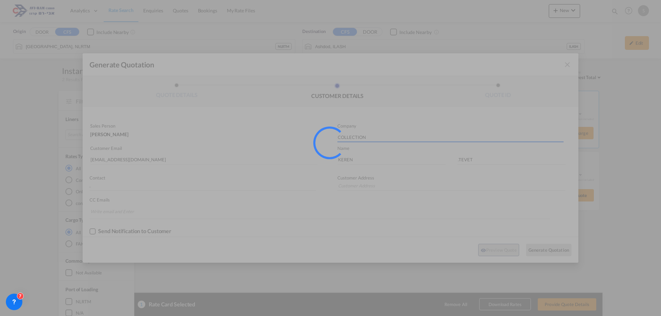
type input "."
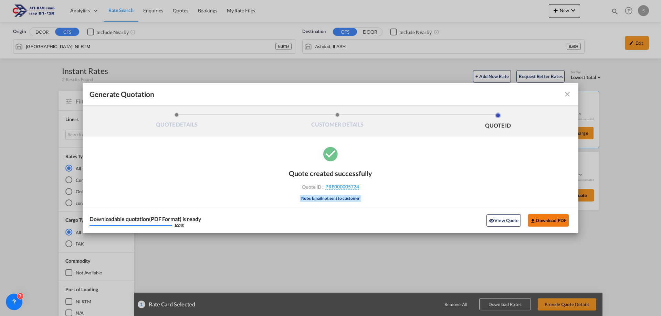
click at [557, 222] on button "Download PDF" at bounding box center [548, 220] width 41 height 12
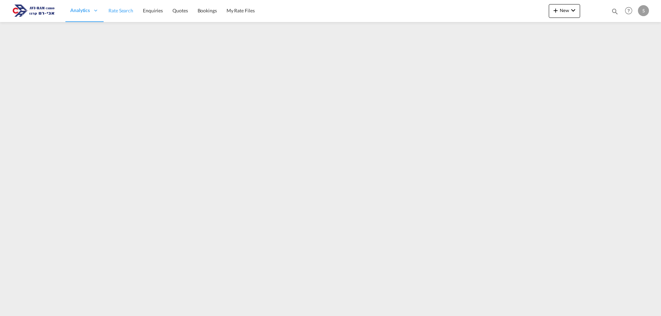
click at [125, 12] on span "Rate Search" at bounding box center [120, 11] width 25 height 6
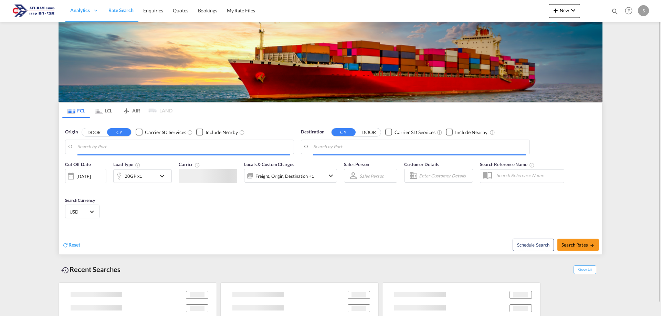
type input "[GEOGRAPHIC_DATA], [GEOGRAPHIC_DATA]"
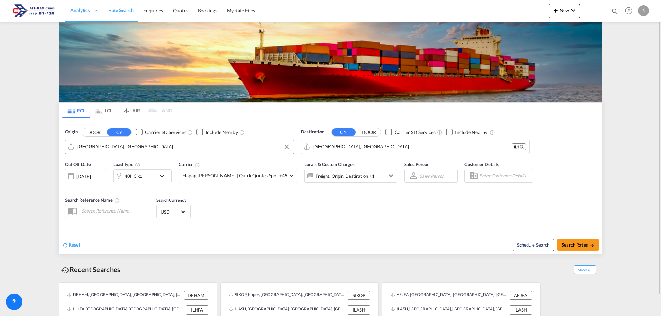
click at [109, 145] on input "[GEOGRAPHIC_DATA], [GEOGRAPHIC_DATA]" at bounding box center [183, 147] width 213 height 10
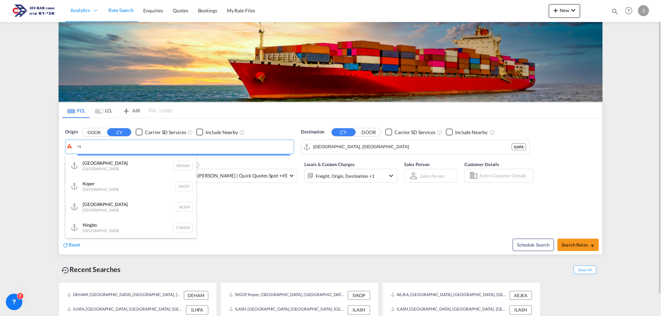
type input "ד"
type input "s"
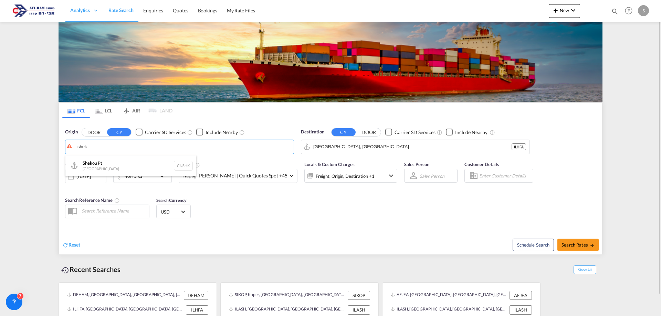
drag, startPoint x: 103, startPoint y: 164, endPoint x: 140, endPoint y: 164, distance: 37.9
click at [103, 164] on div "Shek ou Pt China CNSHK" at bounding box center [130, 166] width 131 height 21
type input "Shekou Pt, CNSHK"
click at [366, 145] on input "Haifa, ILHFA" at bounding box center [419, 147] width 213 height 10
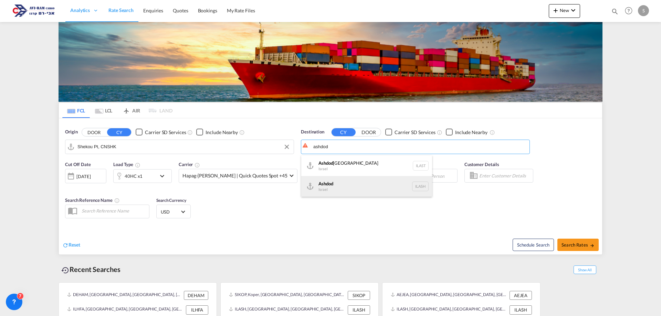
click at [335, 189] on div "Ashdod Israel ILASH" at bounding box center [366, 186] width 131 height 21
type input "Ashdod, ILASH"
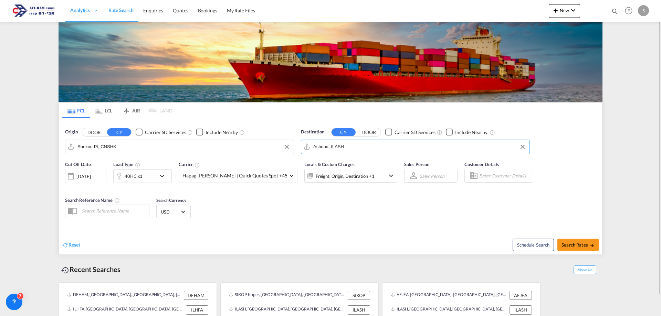
click at [143, 177] on div "40HC x1" at bounding box center [135, 176] width 43 height 14
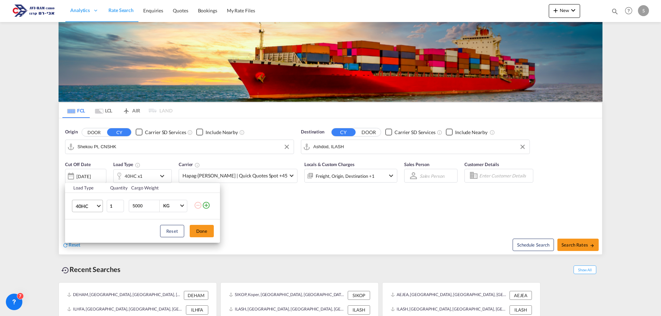
click at [80, 207] on span "40HC" at bounding box center [86, 206] width 20 height 7
click at [95, 168] on md-option "20GP" at bounding box center [93, 173] width 47 height 17
drag, startPoint x: 201, startPoint y: 234, endPoint x: 208, endPoint y: 235, distance: 6.7
click at [203, 234] on button "Done" at bounding box center [202, 231] width 24 height 12
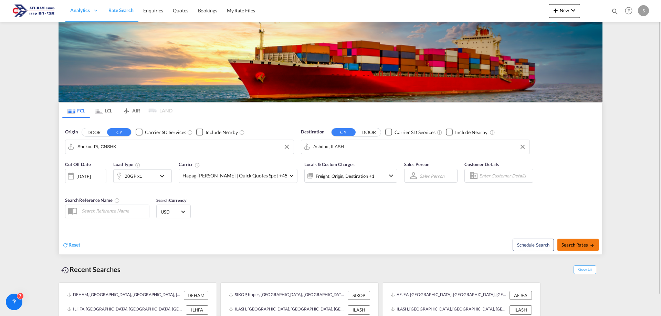
click at [573, 248] on button "Search Rates" at bounding box center [577, 245] width 41 height 12
type input "CNSHK to ILASH / 25 Sep 2025"
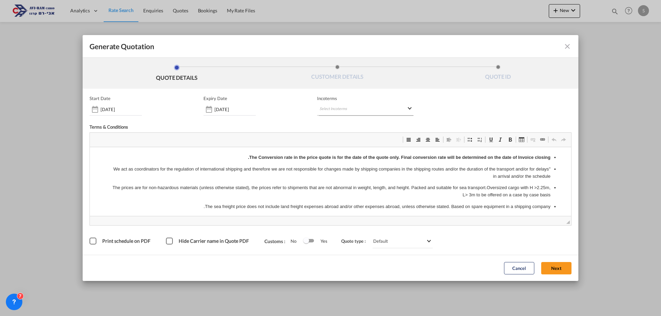
click at [351, 109] on md-select "Select Incoterms FCA - import Free Carrier FCA - export Free Carrier DAP - impo…" at bounding box center [365, 109] width 96 height 12
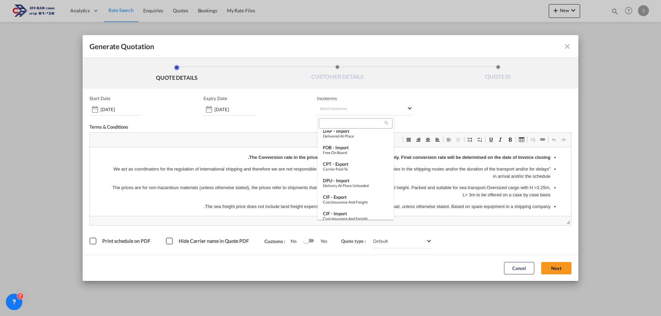
scroll to position [33, 0]
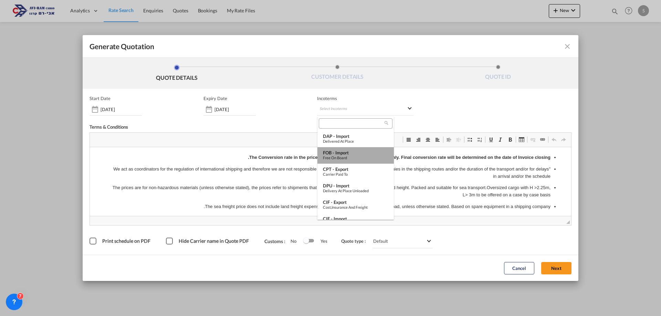
click at [363, 156] on div "Free on Board" at bounding box center [355, 158] width 65 height 4
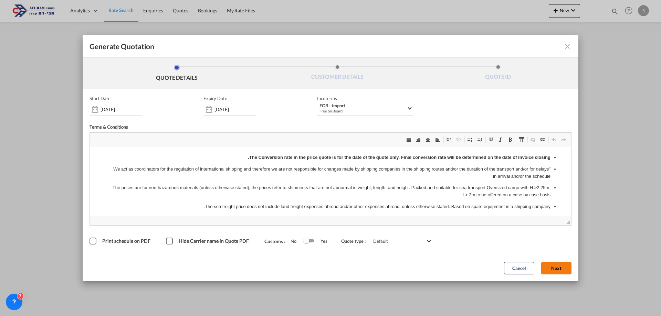
drag, startPoint x: 550, startPoint y: 265, endPoint x: 461, endPoint y: 244, distance: 91.6
click at [550, 265] on button "Next" at bounding box center [556, 268] width 30 height 12
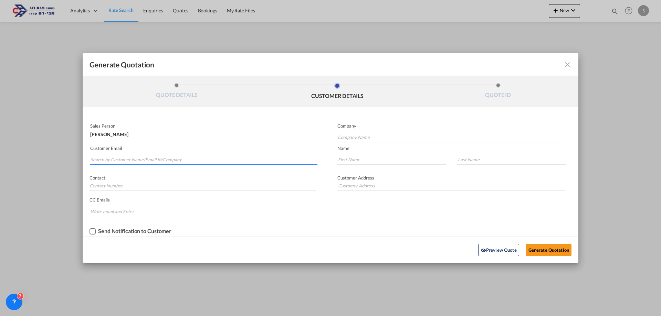
click at [133, 163] on input "Search by Customer Name/Email Id/Company" at bounding box center [204, 160] width 227 height 10
type input "ק"
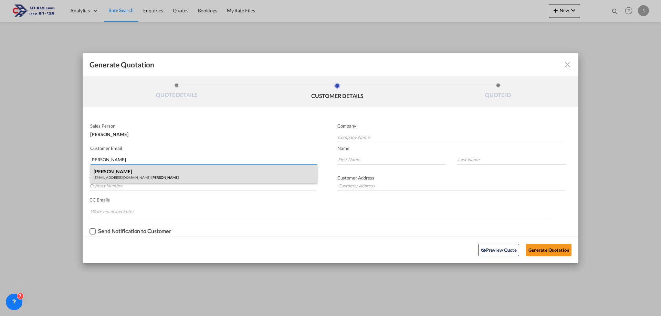
type input "elad kantor"
click at [138, 170] on div "ELAD KANTOR Kantor770@gmail.com | ELAD KANTOR" at bounding box center [203, 174] width 227 height 19
type input "ELAD KANTOR"
type input "Kantor770@gmail.com"
type input "ELAD"
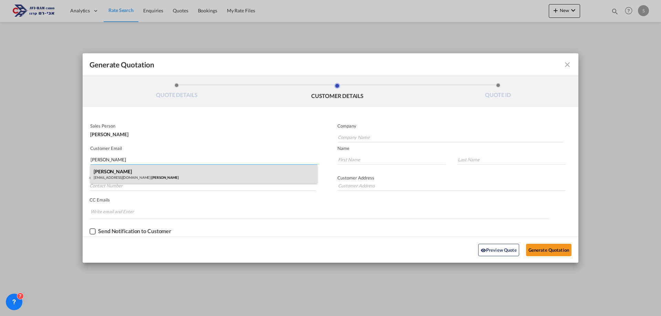
type input "KANTOR"
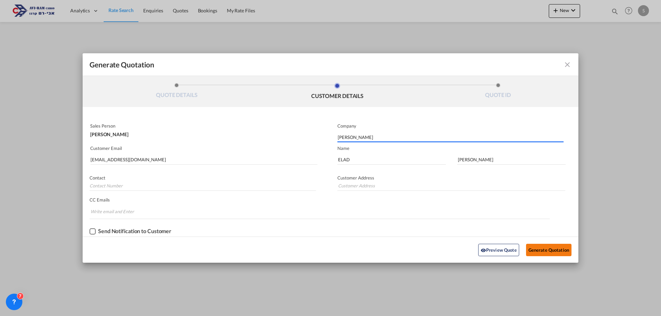
click at [555, 246] on button "Generate Quotation" at bounding box center [548, 250] width 45 height 12
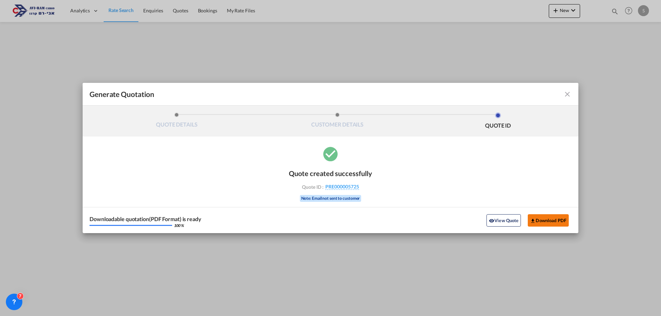
click at [543, 218] on button "Download PDF" at bounding box center [548, 220] width 41 height 12
click at [565, 94] on md-icon "icon-close fg-AAA8AD cursor m-0" at bounding box center [567, 94] width 8 height 8
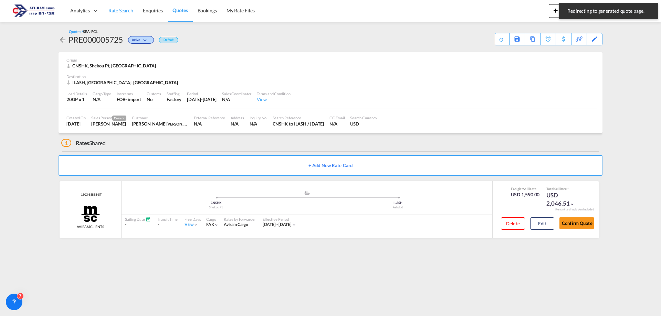
click at [124, 11] on span "Rate Search" at bounding box center [120, 11] width 25 height 6
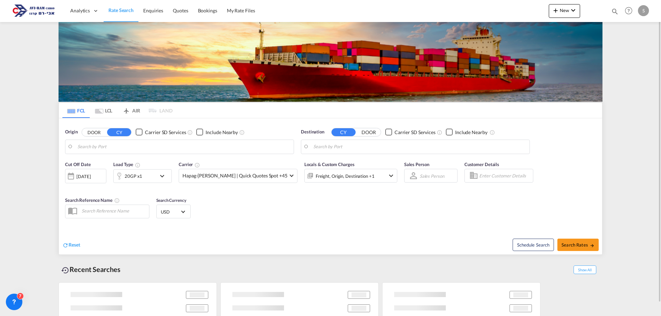
type input "Shekou Pt, CNSHK"
type input "Ashdod, ILASH"
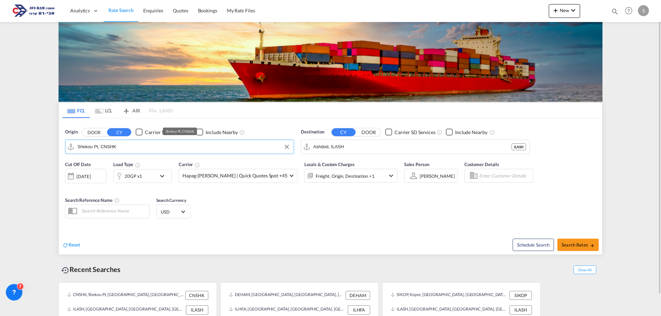
click at [131, 147] on input "Shekou Pt, CNSHK" at bounding box center [183, 147] width 213 height 10
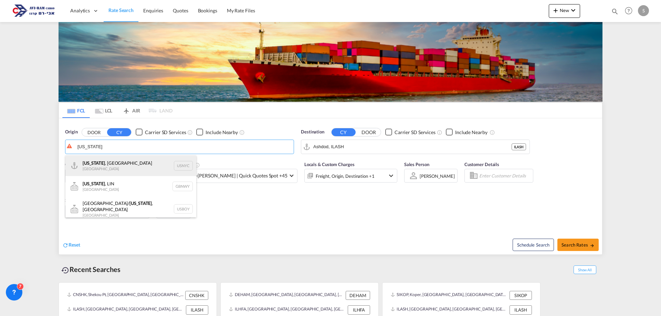
click at [122, 172] on div "New York , NY United States USNYC" at bounding box center [130, 166] width 131 height 21
type input "New York, NY, USNYC"
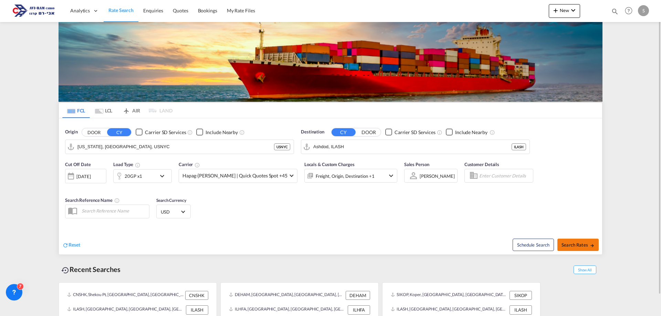
click at [584, 249] on button "Search Rates" at bounding box center [577, 245] width 41 height 12
type input "USNYC to ILASH / 25 Sep 2025"
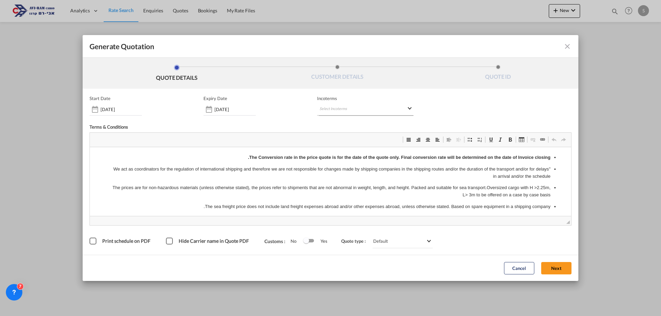
click at [374, 104] on md-select "Select Incoterms FCA - import Free Carrier FCA - export Free Carrier DAP - impo…" at bounding box center [365, 109] width 96 height 12
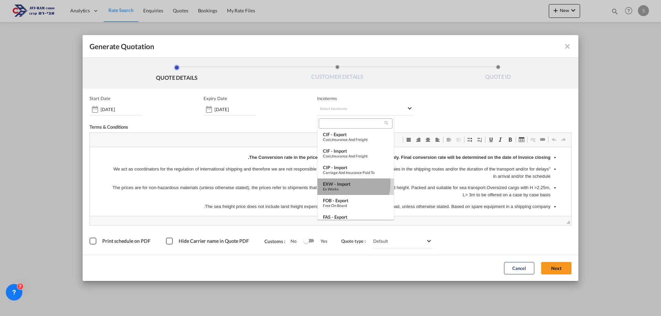
click at [352, 184] on div "EXW - import" at bounding box center [355, 184] width 65 height 6
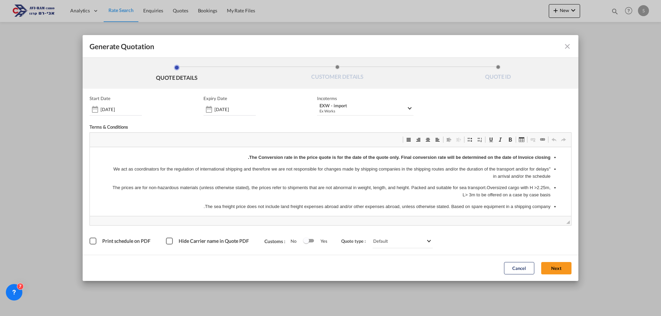
click at [555, 269] on button "Next" at bounding box center [556, 268] width 30 height 12
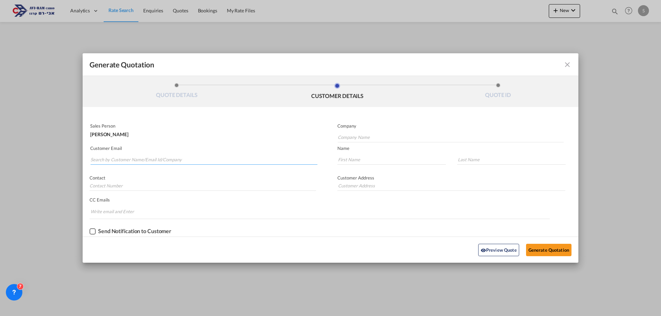
click at [127, 161] on input "Search by Customer Name/Email Id/Company" at bounding box center [204, 160] width 227 height 10
paste input "lotfi@MARATHON-CARGO.CO.IL"
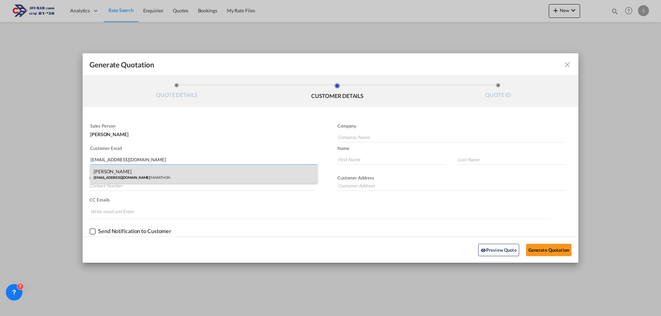
type input "lotfi@MARATHON-CARGO.CO.IL"
click at [121, 177] on div "Lotfi Aboud lotfi@MARATHON-CARGO.CO.IL | MARATHON" at bounding box center [203, 174] width 227 height 19
type input "MARATHON"
type input "Lotfi"
type input "Aboud"
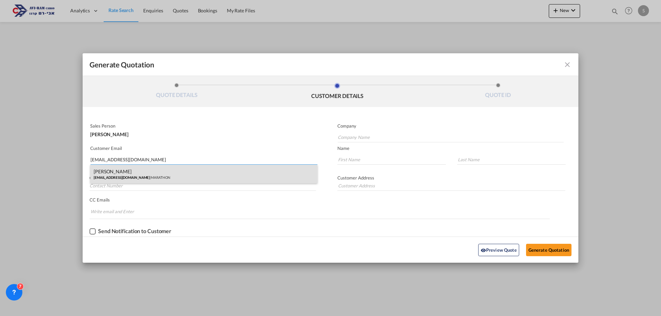
type input "lotfi"
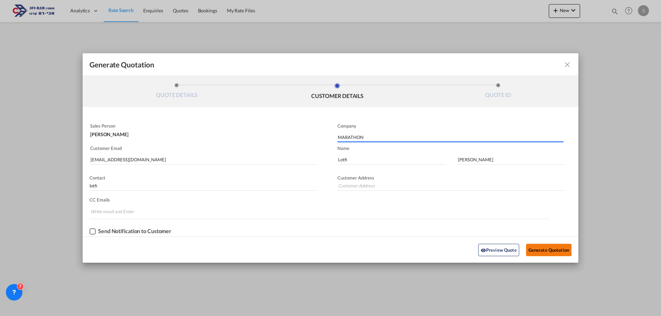
click at [546, 252] on button "Generate Quotation" at bounding box center [548, 250] width 45 height 12
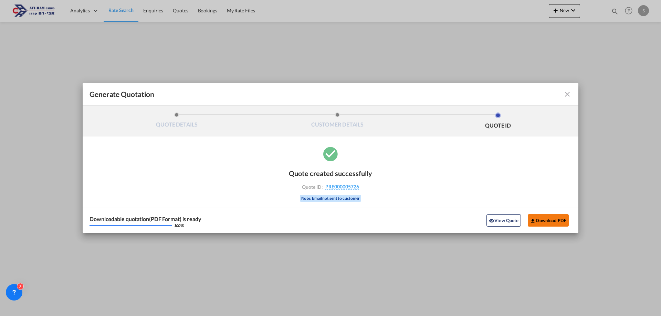
click at [547, 221] on button "Download PDF" at bounding box center [548, 220] width 41 height 12
click at [567, 93] on md-icon "icon-close fg-AAA8AD cursor m-0" at bounding box center [567, 94] width 8 height 8
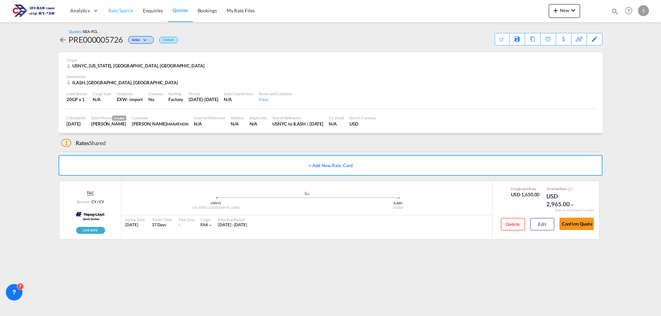
click at [119, 12] on span "Rate Search" at bounding box center [120, 11] width 25 height 6
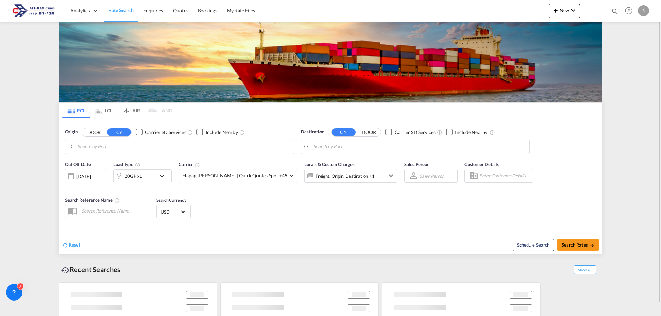
type input "New York, NY, USNYC"
type input "Ashdod, ILASH"
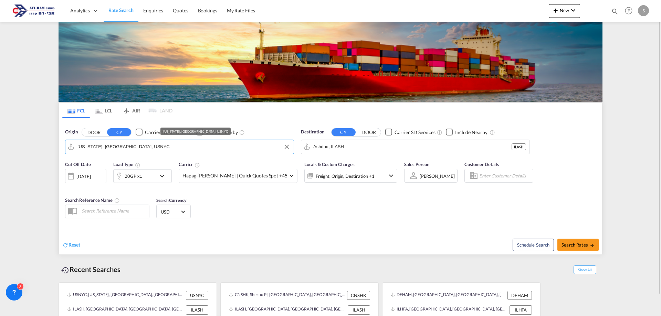
click at [119, 145] on input "New York, NY, USNYC" at bounding box center [183, 147] width 213 height 10
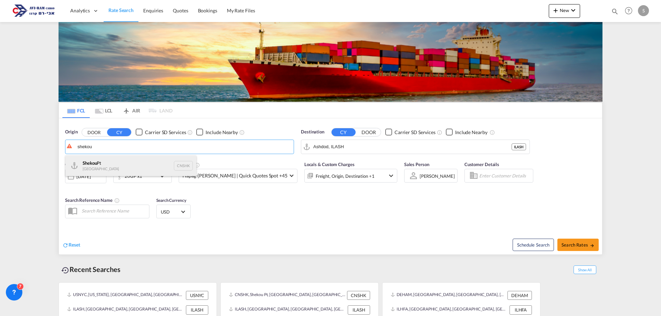
click at [112, 163] on div "Shekou Pt China CNSHK" at bounding box center [130, 166] width 131 height 21
type input "Shekou Pt, CNSHK"
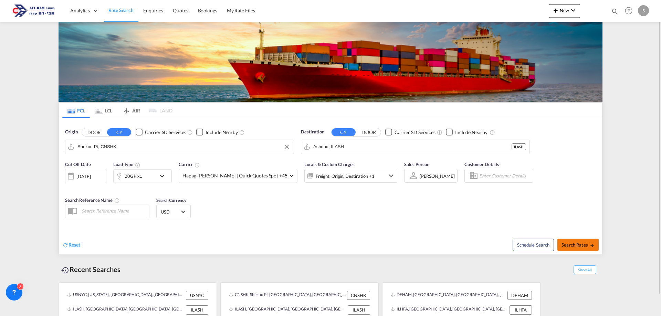
click at [562, 244] on span "Search Rates" at bounding box center [577, 245] width 33 height 6
type input "CNSHK to ILASH / 25 Sep 2025"
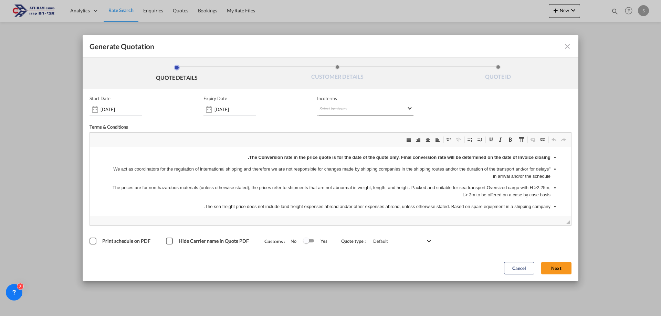
click at [346, 109] on md-select "Select Incoterms FCA - import Free Carrier FCA - export Free Carrier DAP - impo…" at bounding box center [365, 109] width 96 height 12
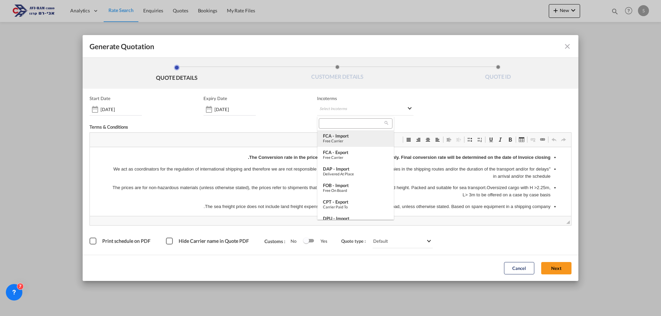
scroll to position [5, 0]
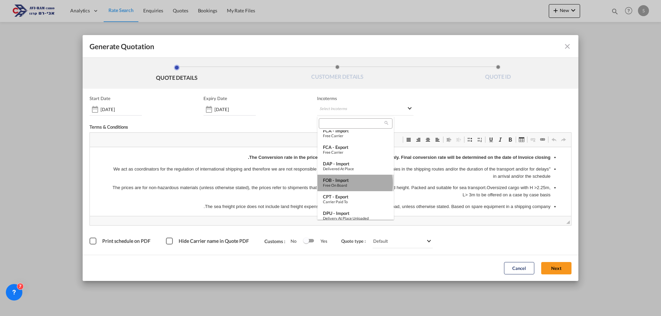
click at [355, 183] on div "Free on Board" at bounding box center [355, 185] width 65 height 4
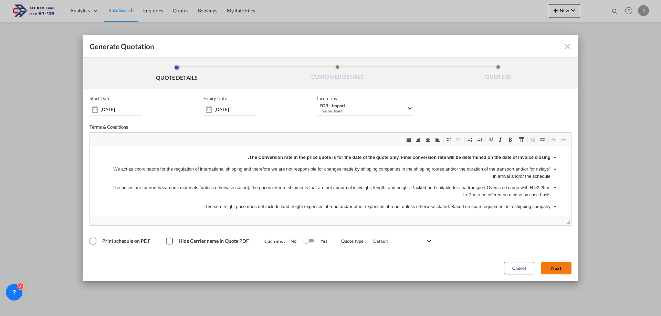
click at [554, 266] on button "Next" at bounding box center [556, 268] width 30 height 12
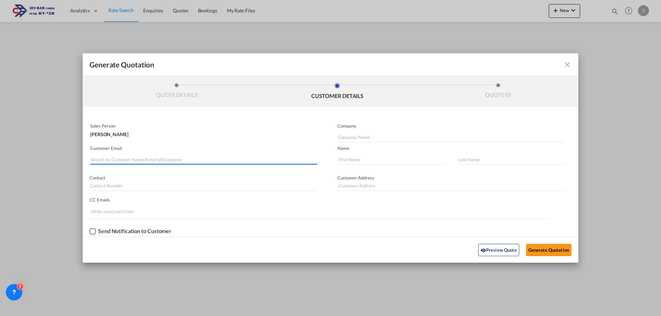
click at [233, 160] on input "Search by Customer Name/Email Id/Company" at bounding box center [204, 160] width 227 height 10
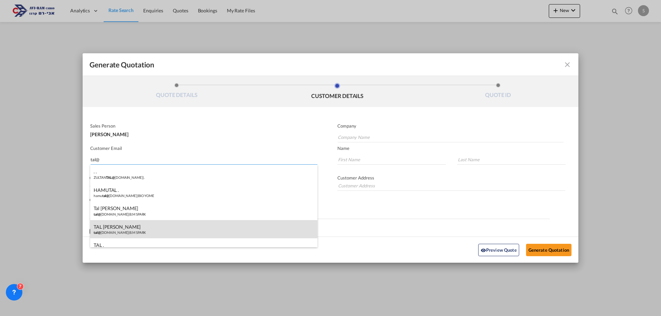
type input "tal@"
click at [154, 224] on div "TAL BEN MOSHE tal@ bmspark.co.il | B.M SPARK" at bounding box center [203, 229] width 227 height 19
type input "B.M SPARK"
type input "tal@bmspark.co.il"
type input "TAL"
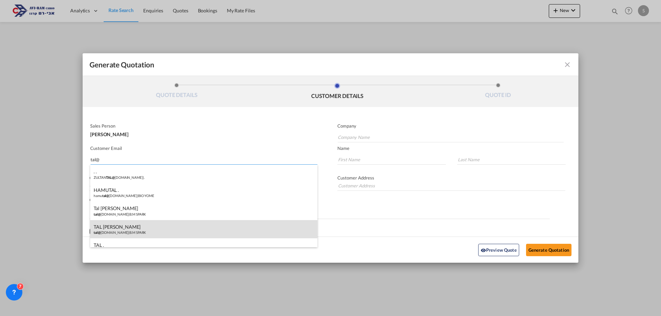
type input "BEN MOSHE"
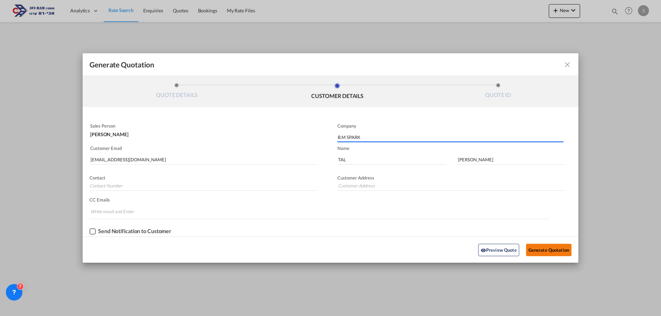
click at [547, 251] on button "Generate Quotation" at bounding box center [548, 250] width 45 height 12
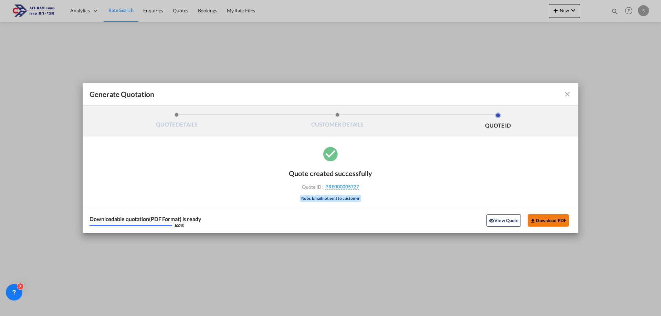
click at [541, 220] on button "Download PDF" at bounding box center [548, 220] width 41 height 12
click at [568, 96] on md-icon "icon-close fg-AAA8AD cursor m-0" at bounding box center [567, 94] width 8 height 8
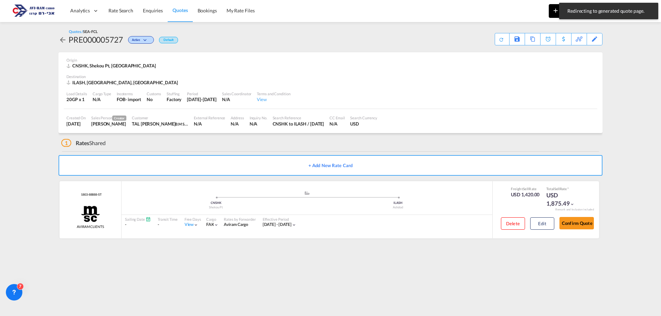
click at [552, 11] on md-icon "icon-plus 400-fg" at bounding box center [555, 10] width 8 height 8
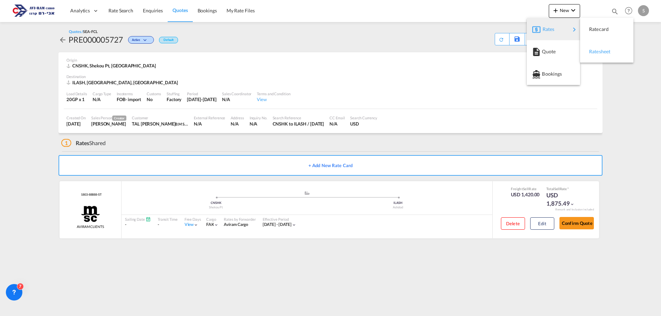
click at [596, 54] on span "Ratesheet" at bounding box center [593, 52] width 8 height 14
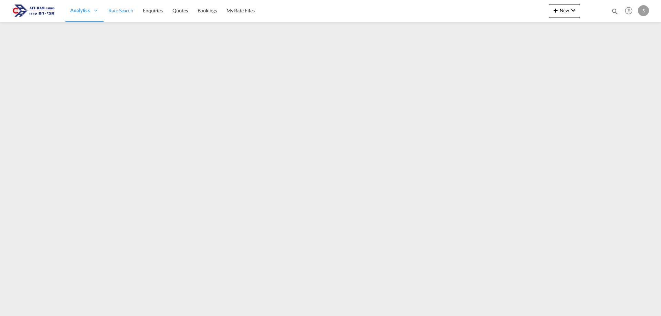
click at [114, 15] on link "Rate Search" at bounding box center [121, 11] width 34 height 22
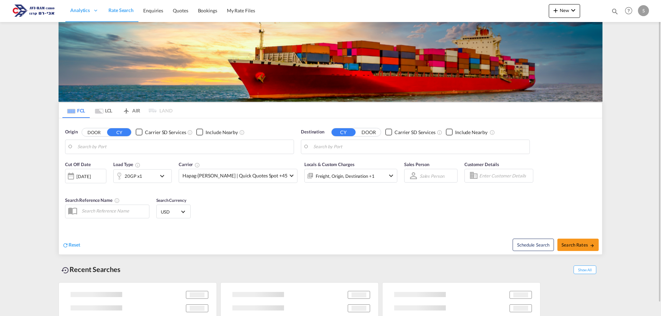
type input "Shekou Pt, CNSHK"
type input "Ashdod, ILASH"
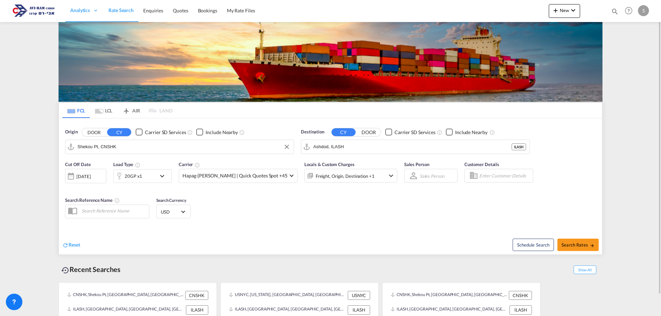
click at [127, 144] on input "Shekou Pt, CNSHK" at bounding box center [183, 147] width 213 height 10
type input "ר"
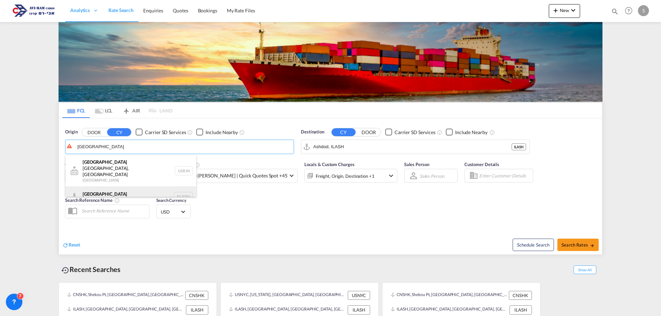
click at [108, 187] on div "Rotterdam Netherlands NLRTM" at bounding box center [130, 197] width 131 height 21
type input "Rotterdam, NLRTM"
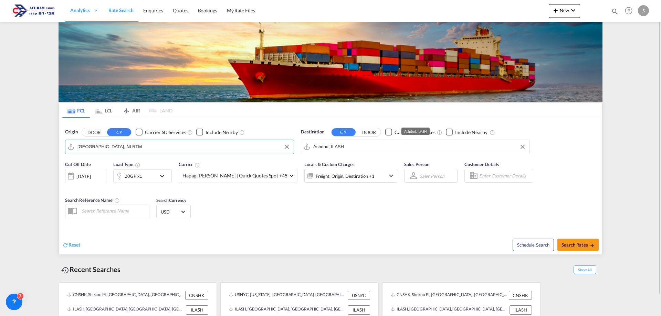
click at [324, 149] on input "Ashdod, ILASH" at bounding box center [419, 147] width 213 height 10
click at [147, 177] on div "20GP x1" at bounding box center [135, 176] width 43 height 14
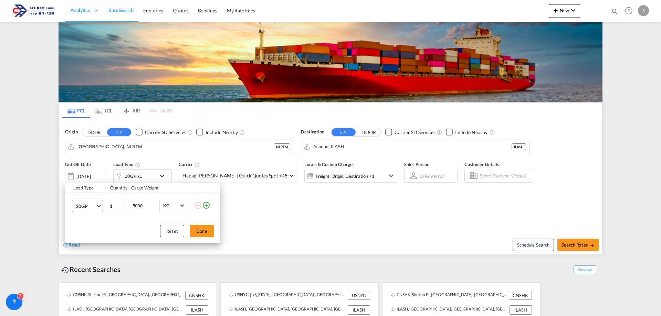
click at [89, 204] on span "20GP" at bounding box center [86, 206] width 20 height 7
drag, startPoint x: 84, startPoint y: 239, endPoint x: 148, endPoint y: 242, distance: 64.1
click at [85, 239] on div "40HC" at bounding box center [82, 239] width 13 height 7
drag, startPoint x: 197, startPoint y: 230, endPoint x: 247, endPoint y: 148, distance: 96.6
click at [197, 230] on button "Done" at bounding box center [202, 231] width 24 height 12
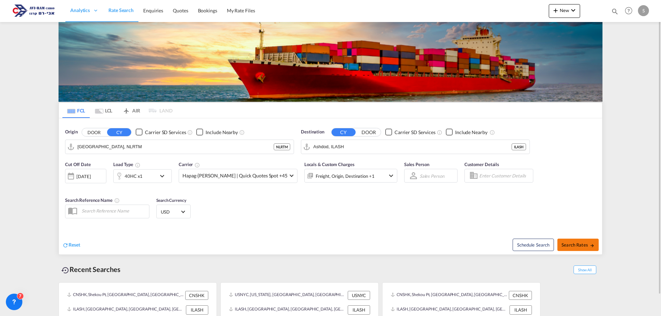
click at [573, 242] on span "Search Rates" at bounding box center [577, 245] width 33 height 6
type input "NLRTM to ILASH / 25 Sep 2025"
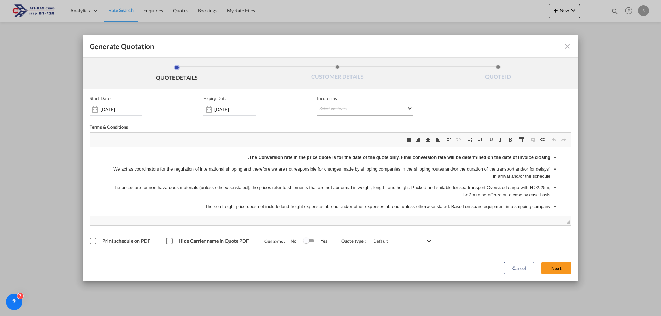
click at [330, 110] on md-select "Select Incoterms EXW - import Ex Works FOB - export Free on Board CIP - export …" at bounding box center [365, 109] width 96 height 12
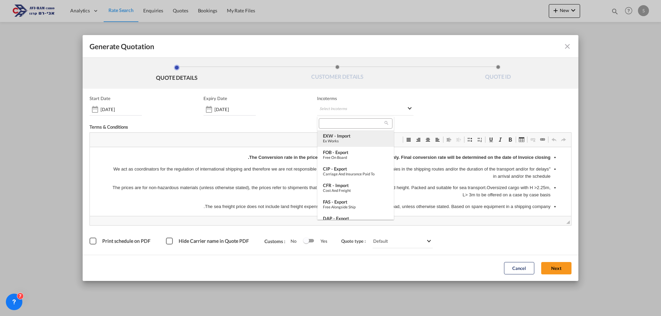
click at [362, 135] on div "EXW - import" at bounding box center [355, 136] width 65 height 6
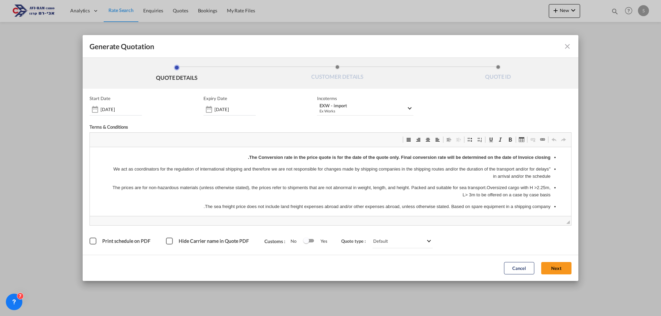
click at [555, 267] on button "Next" at bounding box center [556, 268] width 30 height 12
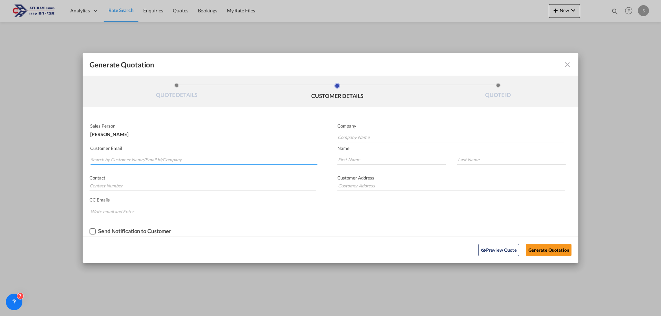
click at [148, 158] on input "Search by Customer Name/Email Id/Company" at bounding box center [204, 160] width 227 height 10
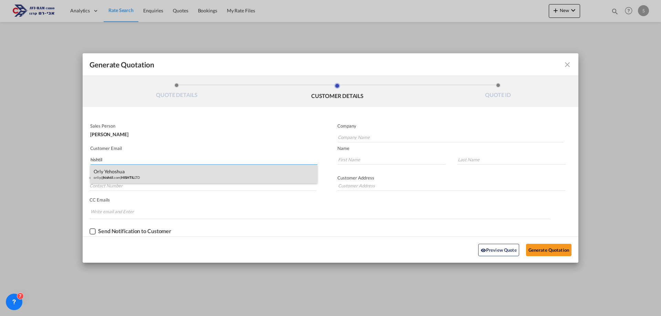
type input "hishtil"
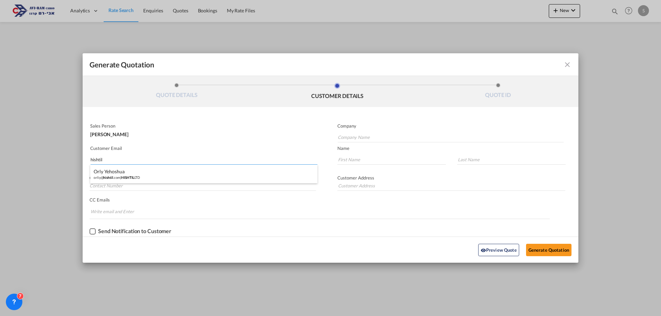
click at [142, 175] on div "Orly Yehoshua orliy@ hishtil .com | HISHTIL LTD" at bounding box center [203, 174] width 227 height 19
type input "HISHTIL LTD"
type input "orliy@hishtil.com"
type input "Orly"
type input "Yehoshua"
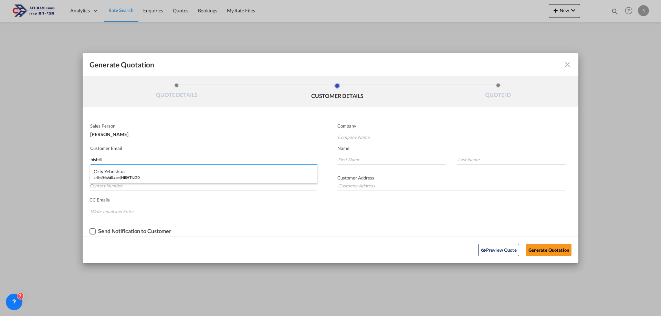
type input "Orly"
type input "MOSHAV NEHALIM"
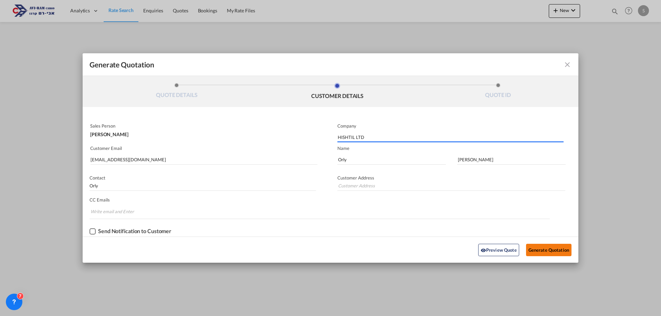
click at [547, 248] on button "Generate Quotation" at bounding box center [548, 250] width 45 height 12
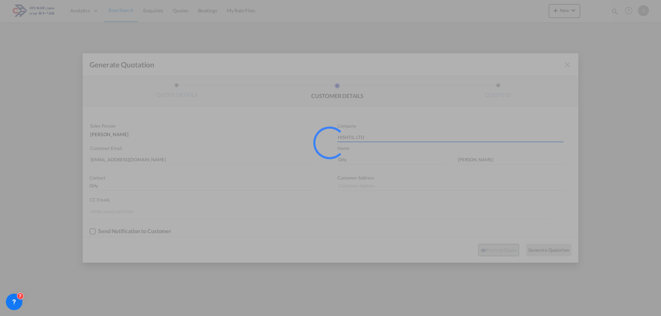
type input "MOSHAV NEHALIM"
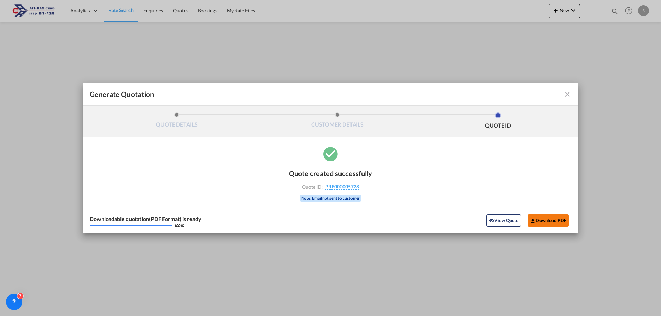
click at [538, 224] on button "Download PDF" at bounding box center [548, 220] width 41 height 12
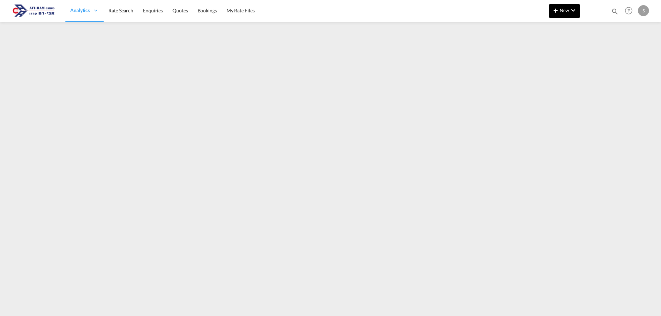
click at [566, 11] on span "New" at bounding box center [564, 11] width 26 height 6
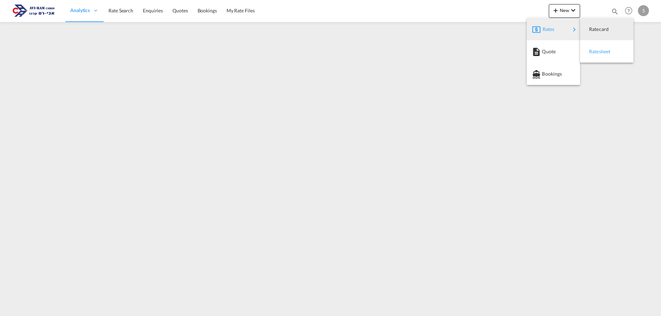
click at [594, 46] on span "Ratesheet" at bounding box center [593, 52] width 8 height 14
